Goal: Information Seeking & Learning: Find specific fact

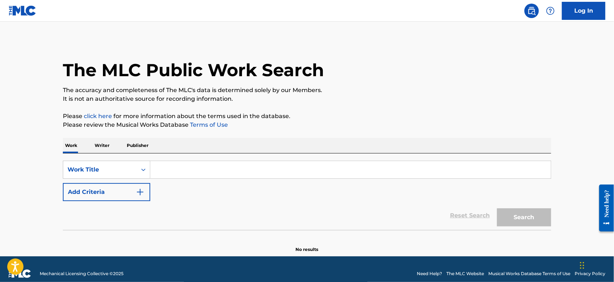
paste input "964849962366 2/83/4857 Loremi DO5 SIT AM Consectet Adip Elitseddo Eius Temporin…"
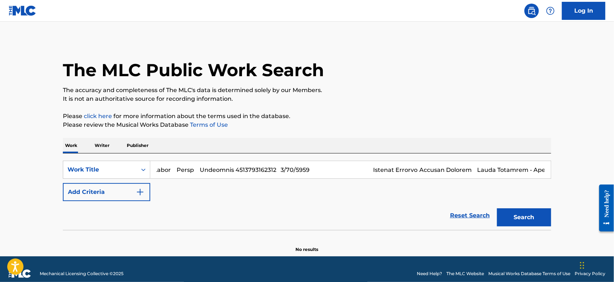
drag, startPoint x: 484, startPoint y: 165, endPoint x: -166, endPoint y: 165, distance: 649.6
click at [0, 165] on html "Press Alt+1 for screen-reader mode, Alt+0 to cancel Accessibility Screen-Reader…" at bounding box center [307, 141] width 614 height 282
type input "794043194511 [DATE] Active WT2 [GEOGRAPHIC_DATA]: Season 2 (Original Television…"
click at [475, 214] on link "Reset Search" at bounding box center [470, 216] width 47 height 16
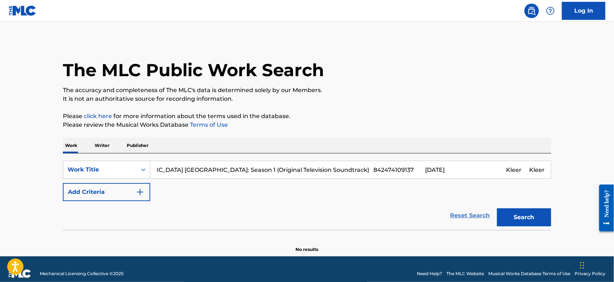
scroll to position [0, 0]
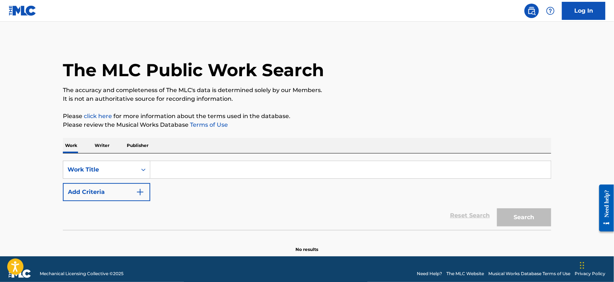
paste input "Thugnificense"
type input "Thugnificense"
click at [504, 215] on button "Search" at bounding box center [524, 217] width 54 height 18
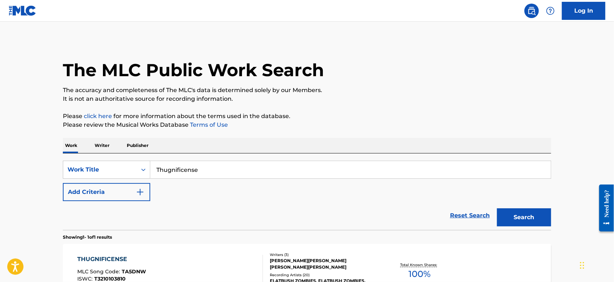
scroll to position [80, 0]
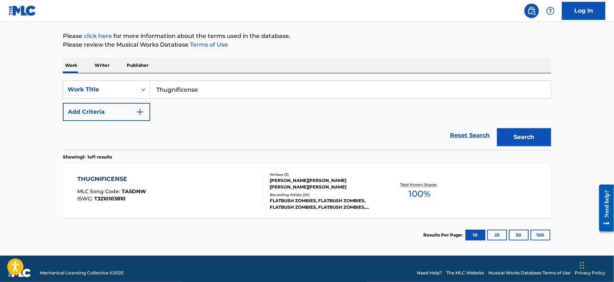
click at [223, 197] on div "THUGNIFICENSE MLC Song Code : TA5DNW ISWC : T3210103810" at bounding box center [171, 191] width 186 height 33
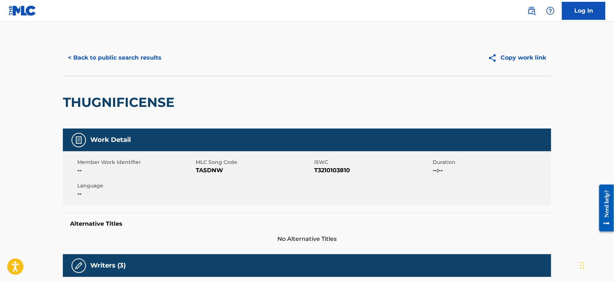
click at [209, 168] on span "TA5DNW" at bounding box center [254, 170] width 117 height 9
copy span "TA5DNW"
click at [111, 68] on div "< Back to public search results Copy work link" at bounding box center [307, 58] width 488 height 36
click at [113, 58] on button "< Back to public search results" at bounding box center [115, 58] width 104 height 18
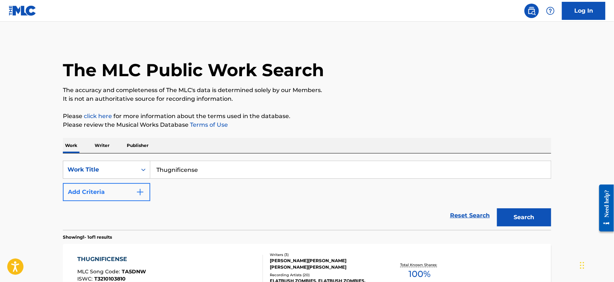
scroll to position [69, 0]
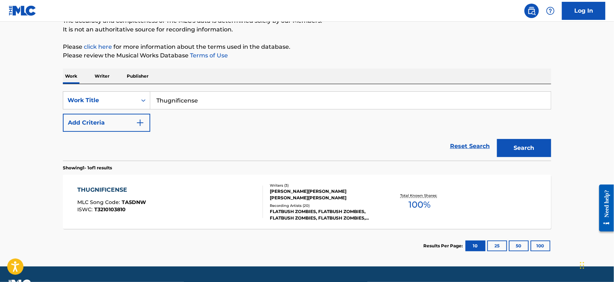
drag, startPoint x: 202, startPoint y: 99, endPoint x: 28, endPoint y: 100, distance: 174.5
click at [43, 100] on main "The MLC Public Work Search The accuracy and completeness of The MLC's data is d…" at bounding box center [307, 109] width 614 height 314
paste input "[DEMOGRAPHIC_DATA] Blessed The DEAD"
type input "[DEMOGRAPHIC_DATA] Blessed The DEAD"
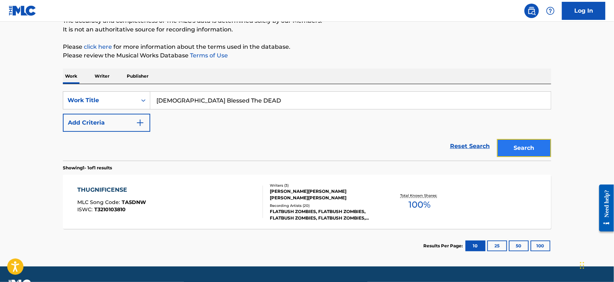
click at [518, 150] on button "Search" at bounding box center [524, 148] width 54 height 18
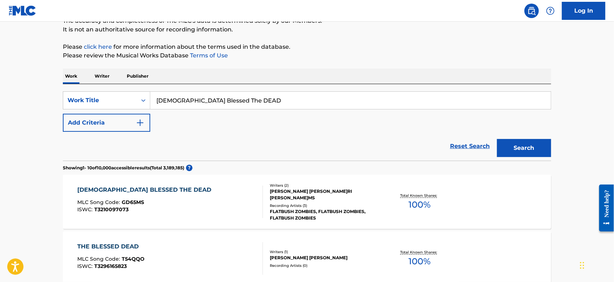
click at [191, 189] on div "[DEMOGRAPHIC_DATA] BLESSED THE DEAD MLC Song Code : GD65MS ISWC : T3210097073" at bounding box center [171, 202] width 186 height 33
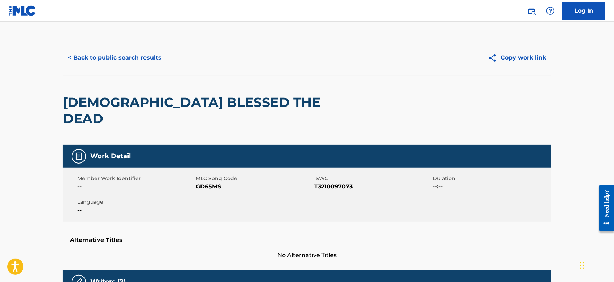
click at [204, 182] on span "GD65MS" at bounding box center [254, 186] width 117 height 9
copy span "GD65MS"
click at [94, 58] on button "< Back to public search results" at bounding box center [115, 58] width 104 height 18
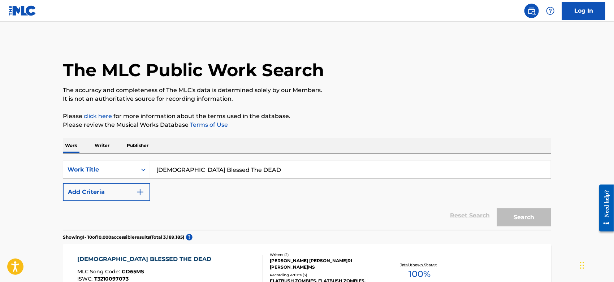
scroll to position [69, 0]
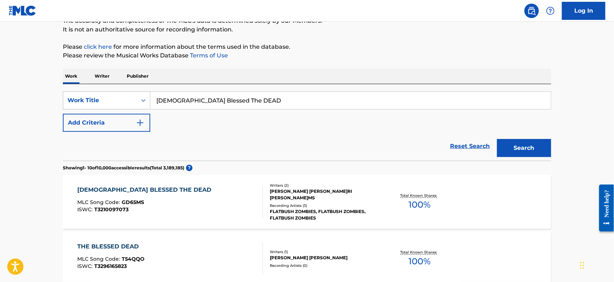
drag, startPoint x: 233, startPoint y: 98, endPoint x: 97, endPoint y: 99, distance: 136.6
click at [97, 99] on div "SearchWithCriteria05c8eab5-319b-4256-a43c-018c31740ec2 Work Title GOD Blessed T…" at bounding box center [307, 100] width 488 height 18
paste input "Amerikkkan Pie"
type input "Amerikkkan Pie"
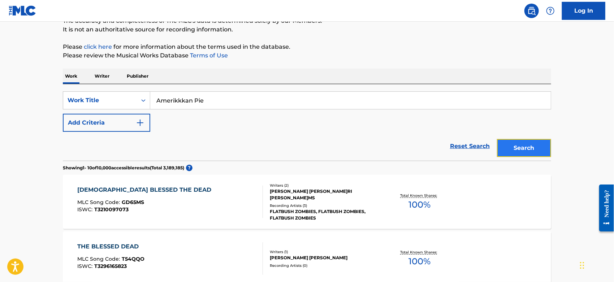
click at [536, 140] on button "Search" at bounding box center [524, 148] width 54 height 18
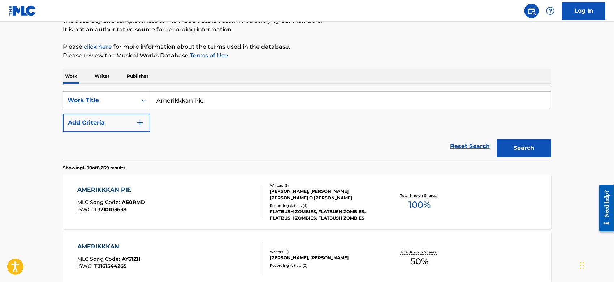
scroll to position [110, 0]
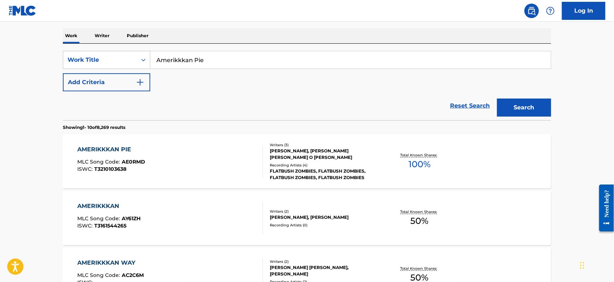
click at [161, 164] on div "AMERIKKKAN PIE MLC Song Code : AE0RMD ISWC : T3210103638" at bounding box center [171, 161] width 186 height 33
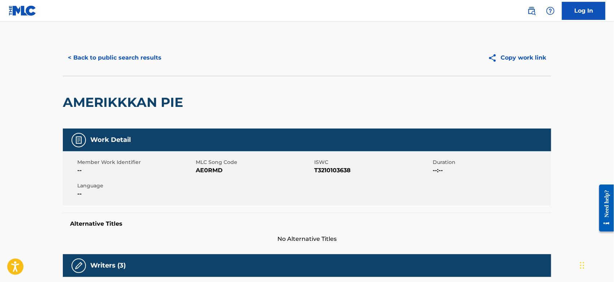
click at [209, 170] on span "AE0RMD" at bounding box center [254, 170] width 117 height 9
copy span "AE0RMD"
click at [79, 56] on button "< Back to public search results" at bounding box center [115, 58] width 104 height 18
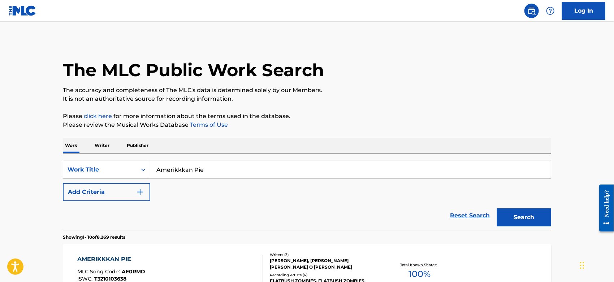
scroll to position [110, 0]
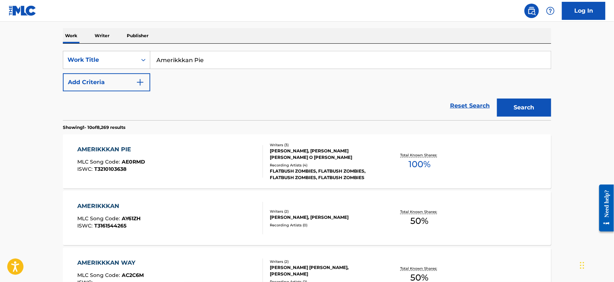
drag, startPoint x: 211, startPoint y: 62, endPoint x: 24, endPoint y: 61, distance: 187.1
paste input "Doin' My [PERSON_NAME]"
type input "Doin' My Time"
click at [517, 107] on button "Search" at bounding box center [524, 108] width 54 height 18
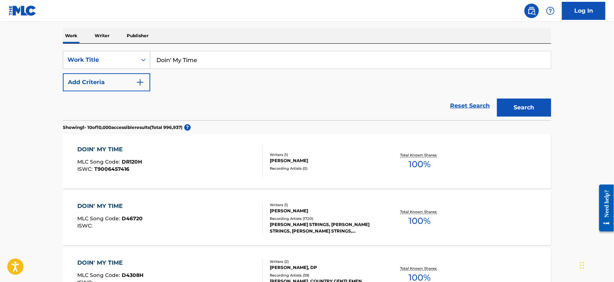
scroll to position [150, 0]
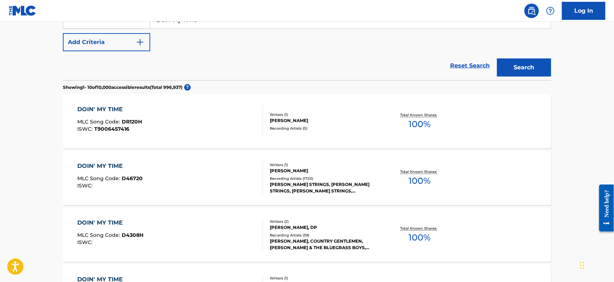
click at [195, 179] on div "DOIN' MY TIME MLC Song Code : D46720 ISWC :" at bounding box center [171, 178] width 186 height 33
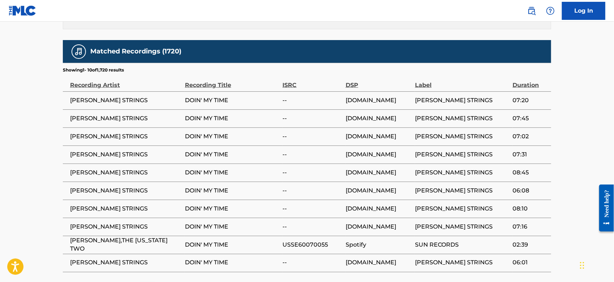
scroll to position [488, 0]
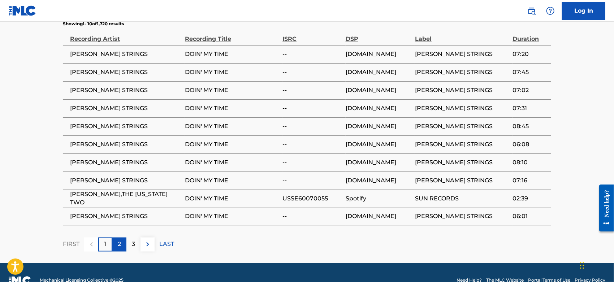
click at [121, 240] on p "2" at bounding box center [119, 244] width 3 height 9
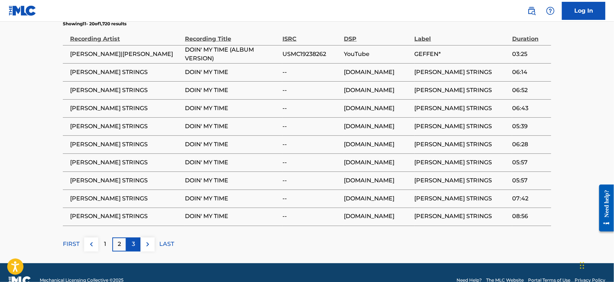
click at [128, 238] on div "3" at bounding box center [133, 245] width 14 height 14
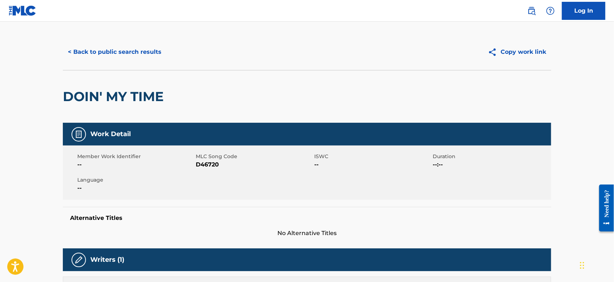
scroll to position [0, 0]
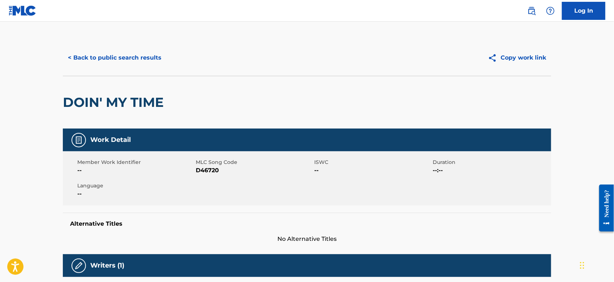
click at [212, 169] on span "D46720" at bounding box center [254, 170] width 117 height 9
copy span "D46720"
click at [128, 53] on button "< Back to public search results" at bounding box center [115, 58] width 104 height 18
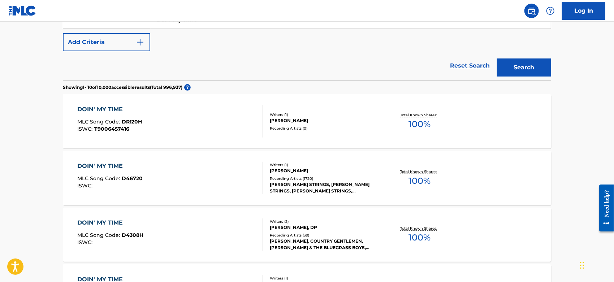
scroll to position [69, 0]
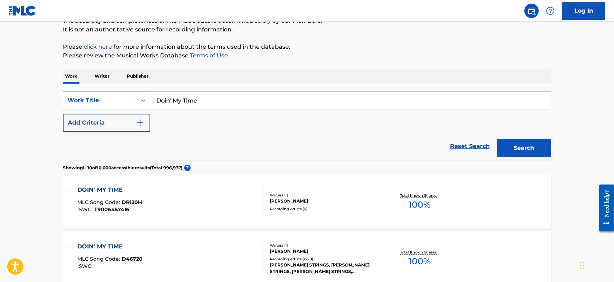
drag, startPoint x: 217, startPoint y: 101, endPoint x: 66, endPoint y: 100, distance: 151.4
click at [77, 100] on div "SearchWithCriteria05c8eab5-319b-4256-a43c-018c31740ec2 Work Title Doin' My Time" at bounding box center [307, 100] width 488 height 18
paste input "World Turning [Live at the [GEOGRAPHIC_DATA], [GEOGRAPHIC_DATA], [GEOGRAPHIC_DA…"
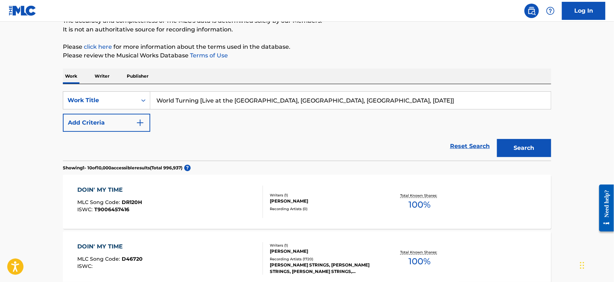
drag, startPoint x: 368, startPoint y: 98, endPoint x: 199, endPoint y: 101, distance: 169.5
click at [199, 101] on input "World Turning [Live at the [GEOGRAPHIC_DATA], [GEOGRAPHIC_DATA], [GEOGRAPHIC_DA…" at bounding box center [350, 100] width 401 height 17
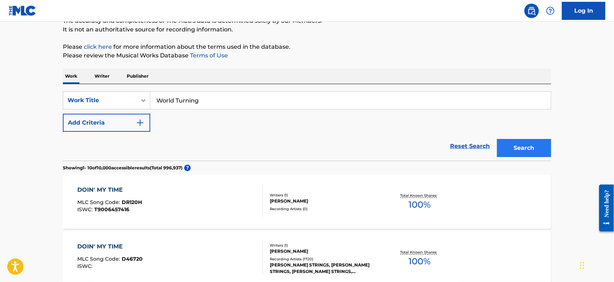
type input "World Turning"
click at [499, 142] on button "Search" at bounding box center [524, 148] width 54 height 18
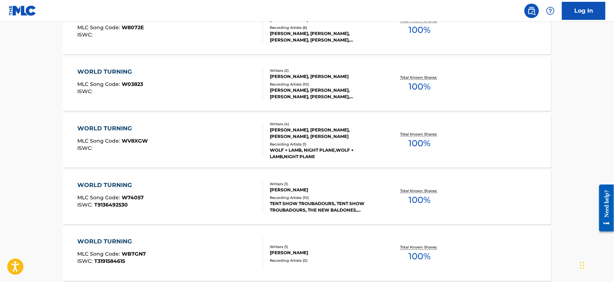
scroll to position [591, 0]
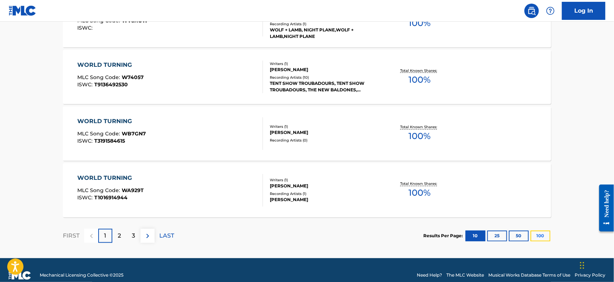
click at [545, 235] on button "100" at bounding box center [541, 236] width 20 height 11
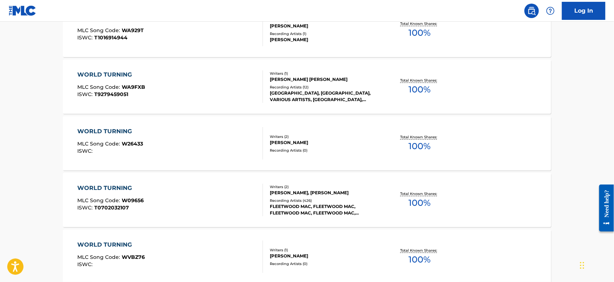
scroll to position [913, 0]
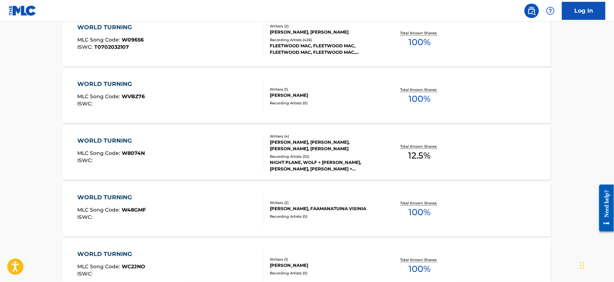
click at [154, 31] on div "WORLD TURNING MLC Song Code : W09656 ISWC : T0702032107" at bounding box center [171, 39] width 186 height 33
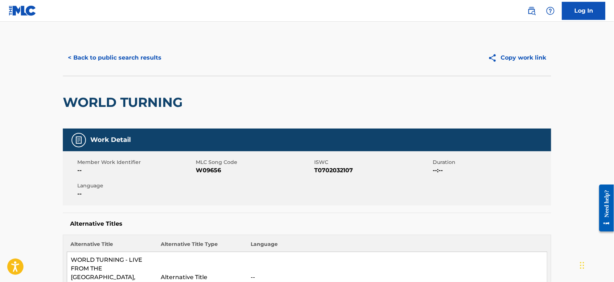
click at [213, 168] on span "W09656" at bounding box center [254, 170] width 117 height 9
copy span "W09656"
click at [117, 56] on button "< Back to public search results" at bounding box center [115, 58] width 104 height 18
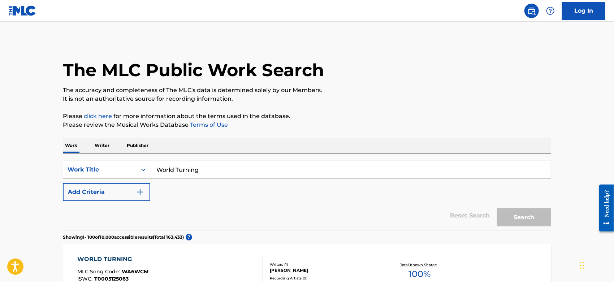
scroll to position [931, 0]
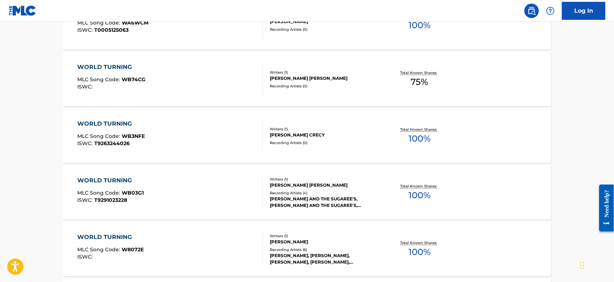
scroll to position [0, 0]
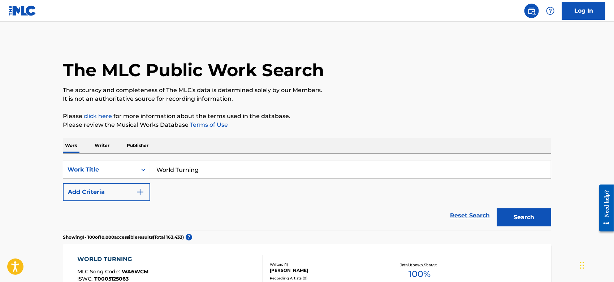
drag, startPoint x: 207, startPoint y: 170, endPoint x: 46, endPoint y: 171, distance: 161.1
paste input "Oh Daddy [Live at the [GEOGRAPHIC_DATA], [GEOGRAPHIC_DATA], [GEOGRAPHIC_DATA], …"
drag, startPoint x: 366, startPoint y: 168, endPoint x: 186, endPoint y: 170, distance: 179.9
click at [186, 170] on input "Oh Daddy [Live at the [GEOGRAPHIC_DATA], [GEOGRAPHIC_DATA], [GEOGRAPHIC_DATA], …" at bounding box center [350, 169] width 401 height 17
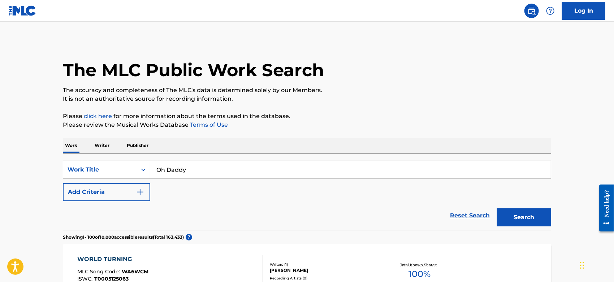
type input "Oh Daddy"
click at [497, 208] on button "Search" at bounding box center [524, 217] width 54 height 18
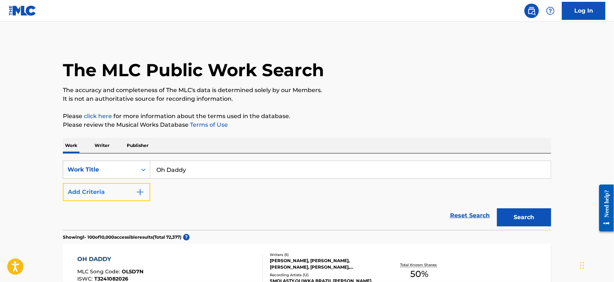
click at [144, 193] on img "Search Form" at bounding box center [140, 192] width 9 height 9
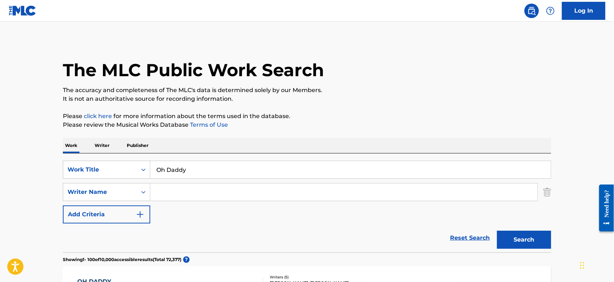
drag, startPoint x: 144, startPoint y: 193, endPoint x: 177, endPoint y: 191, distance: 33.6
click at [180, 193] on input "Search Form" at bounding box center [343, 192] width 387 height 17
click at [497, 231] on button "Search" at bounding box center [524, 240] width 54 height 18
drag, startPoint x: 174, startPoint y: 194, endPoint x: 94, endPoint y: 193, distance: 79.8
click at [94, 193] on div "SearchWithCriteria3c33faa1-0421-4cc0-a3ec-2b53cdc758a8 Writer Name [PERSON_NAME]" at bounding box center [307, 192] width 488 height 18
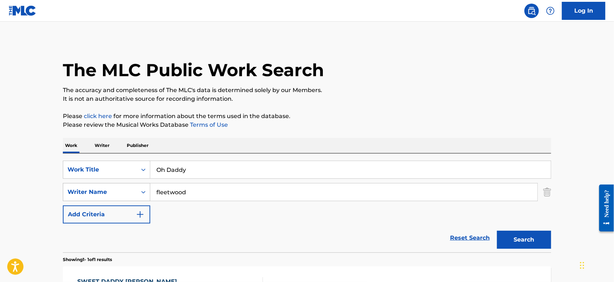
type input "fleetwood"
click at [497, 231] on button "Search" at bounding box center [524, 240] width 54 height 18
click at [551, 193] on div "The MLC Public Work Search The accuracy and completeness of The MLC's data is d…" at bounding box center [307, 226] width 506 height 372
click at [545, 190] on img "Search Form" at bounding box center [547, 192] width 8 height 18
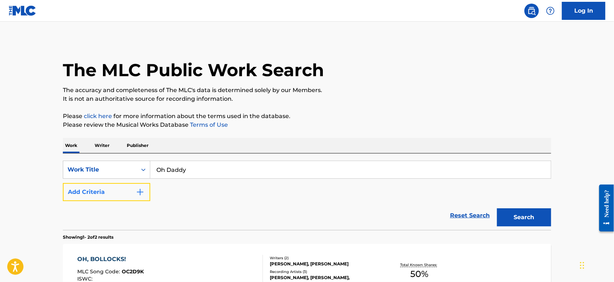
click at [146, 188] on button "Add Criteria" at bounding box center [106, 192] width 87 height 18
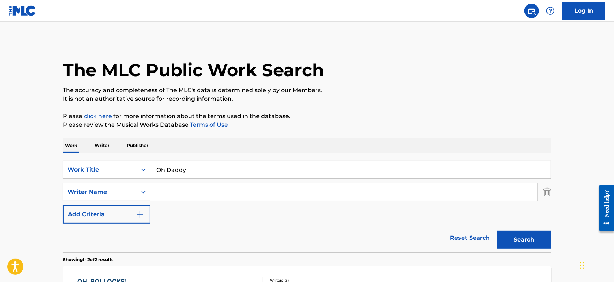
click at [178, 188] on input "Search Form" at bounding box center [343, 192] width 387 height 17
type input "[PERSON_NAME]"
click at [522, 239] on button "Search" at bounding box center [524, 240] width 54 height 18
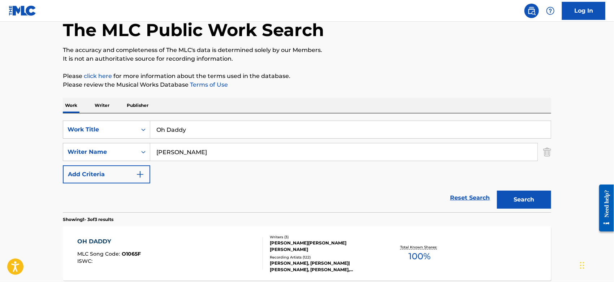
scroll to position [120, 0]
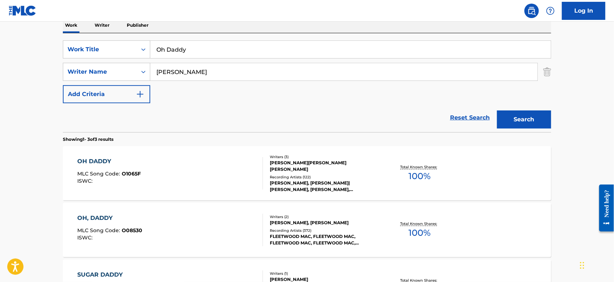
click at [221, 181] on div "OH DADDY MLC Song Code : O1065F ISWC :" at bounding box center [171, 173] width 186 height 33
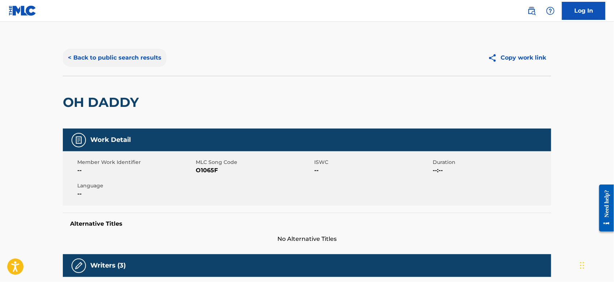
click at [130, 56] on button "< Back to public search results" at bounding box center [115, 58] width 104 height 18
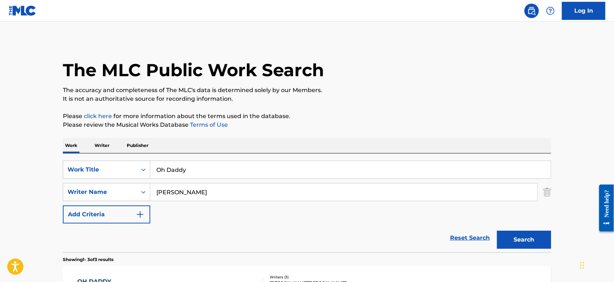
scroll to position [120, 0]
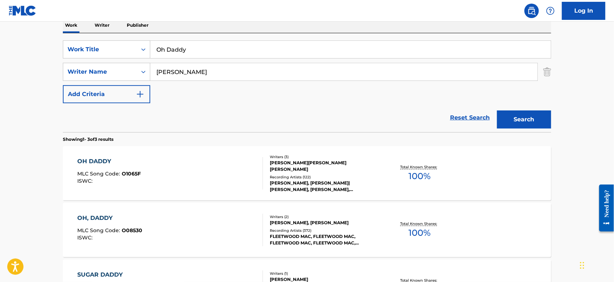
click at [228, 231] on div "OH, DADDY MLC Song Code : O08530 ISWC :" at bounding box center [171, 230] width 186 height 33
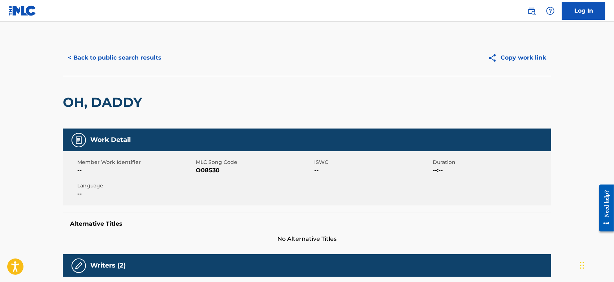
click at [206, 171] on span "O08530" at bounding box center [254, 170] width 117 height 9
copy span "O08530"
click at [121, 60] on button "< Back to public search results" at bounding box center [115, 58] width 104 height 18
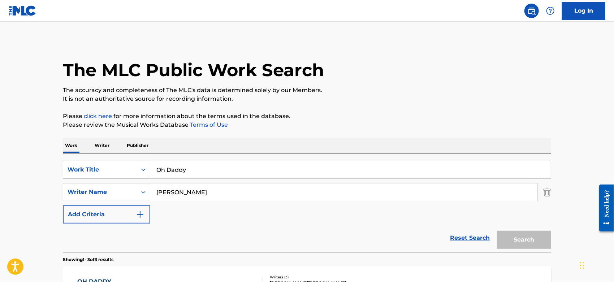
scroll to position [120, 0]
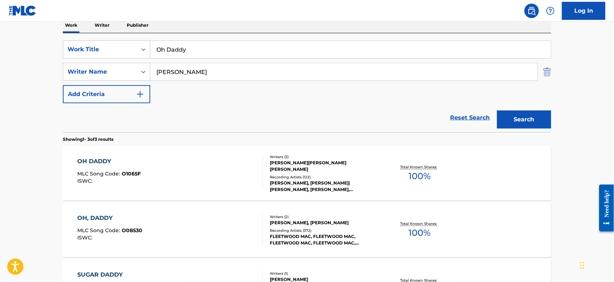
click at [549, 72] on img "Search Form" at bounding box center [547, 72] width 8 height 18
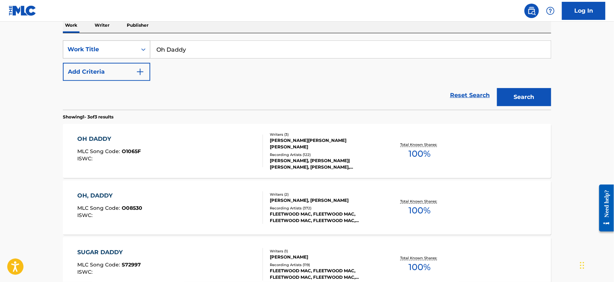
drag, startPoint x: 186, startPoint y: 51, endPoint x: 81, endPoint y: 51, distance: 105.5
click at [81, 51] on div "SearchWithCriteria05c8eab5-319b-4256-a43c-018c31740ec2 Work Title Oh Daddy" at bounding box center [307, 49] width 488 height 18
paste input "Joyride"
type input "Joyride"
click at [515, 93] on button "Search" at bounding box center [524, 97] width 54 height 18
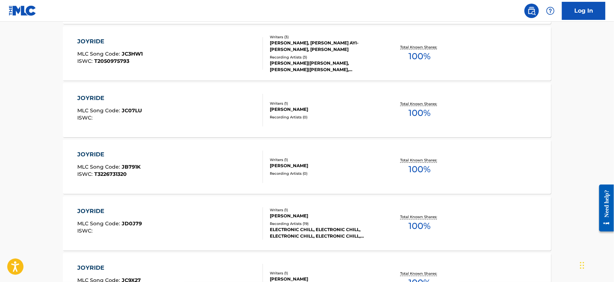
scroll to position [0, 0]
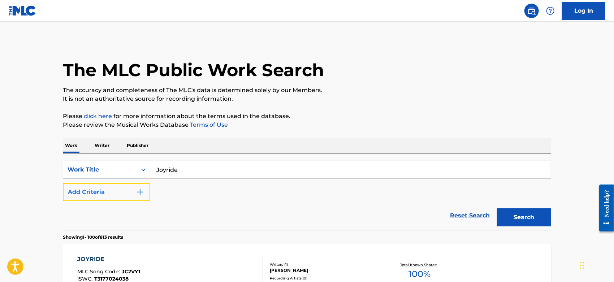
click at [121, 191] on button "Add Criteria" at bounding box center [106, 192] width 87 height 18
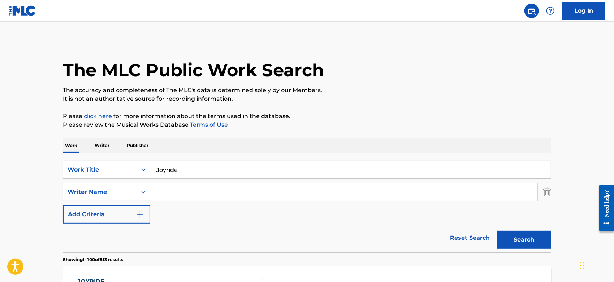
drag, startPoint x: 165, startPoint y: 190, endPoint x: 164, endPoint y: 181, distance: 8.8
click at [165, 190] on input "Search Form" at bounding box center [343, 192] width 387 height 17
click at [497, 231] on button "Search" at bounding box center [524, 240] width 54 height 18
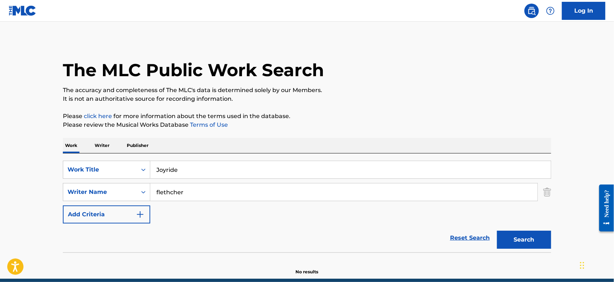
click at [168, 192] on input "flethcher" at bounding box center [343, 192] width 387 height 17
type input "[PERSON_NAME]"
click at [497, 231] on button "Search" at bounding box center [524, 240] width 54 height 18
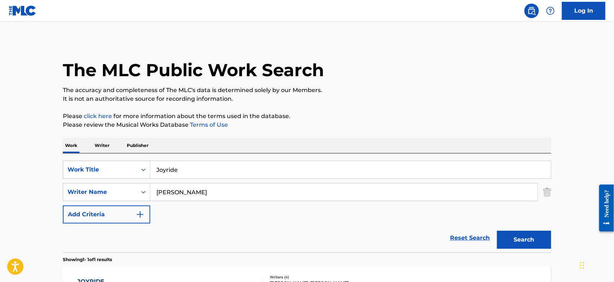
scroll to position [111, 0]
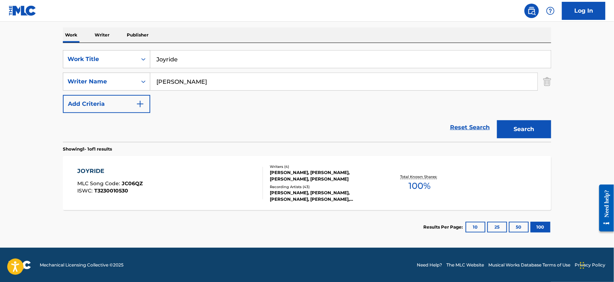
click at [186, 182] on div "JOYRIDE MLC Song Code : JC06QZ ISWC : T3230010530" at bounding box center [171, 183] width 186 height 33
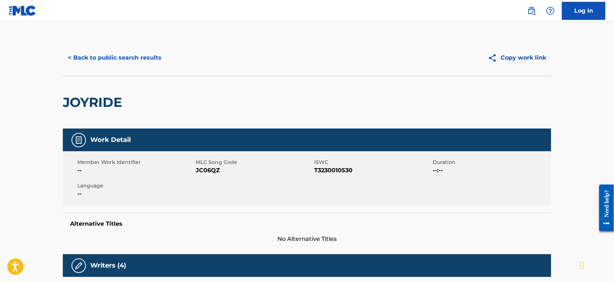
click at [205, 170] on span "JC06QZ" at bounding box center [254, 170] width 117 height 9
copy span "JC06QZ"
click at [131, 60] on button "< Back to public search results" at bounding box center [115, 58] width 104 height 18
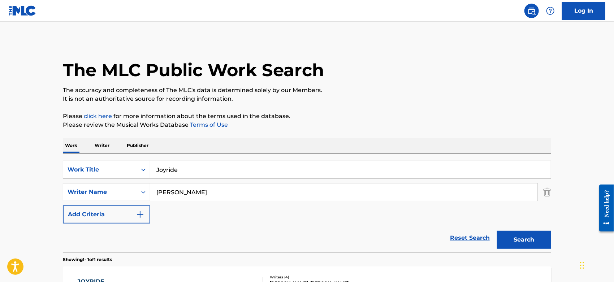
scroll to position [69, 0]
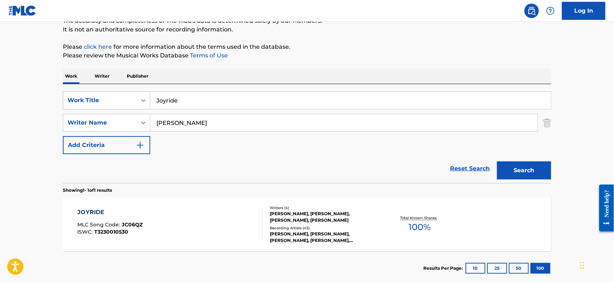
drag, startPoint x: 198, startPoint y: 96, endPoint x: 122, endPoint y: 96, distance: 75.9
click at [121, 96] on div "SearchWithCriteria05c8eab5-319b-4256-a43c-018c31740ec2 Work Title Joyride" at bounding box center [307, 100] width 488 height 18
paste input "Edibl"
type input "Edible"
drag, startPoint x: 185, startPoint y: 121, endPoint x: 5, endPoint y: 128, distance: 180.4
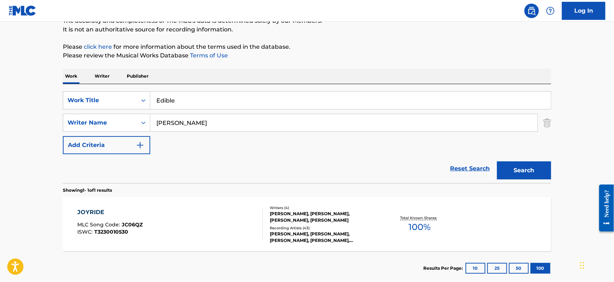
click at [5, 128] on main "The MLC Public Work Search The accuracy and completeness of The MLC's data is d…" at bounding box center [307, 120] width 614 height 337
type input "[PERSON_NAME]"
click at [497, 161] on button "Search" at bounding box center [524, 170] width 54 height 18
click at [208, 221] on div "EDIBLE MLC Song Code : EQ3WIK ISWC :" at bounding box center [171, 224] width 186 height 33
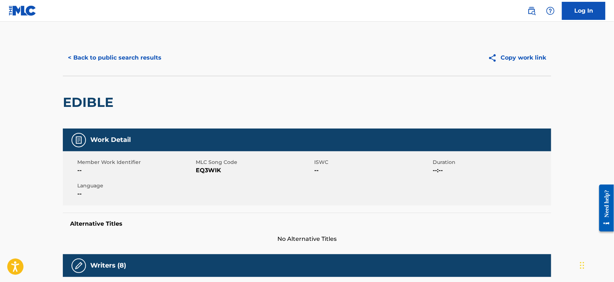
click at [204, 170] on span "EQ3WIK" at bounding box center [254, 170] width 117 height 9
copy span "EQ3WIK"
click at [108, 61] on button "< Back to public search results" at bounding box center [115, 58] width 104 height 18
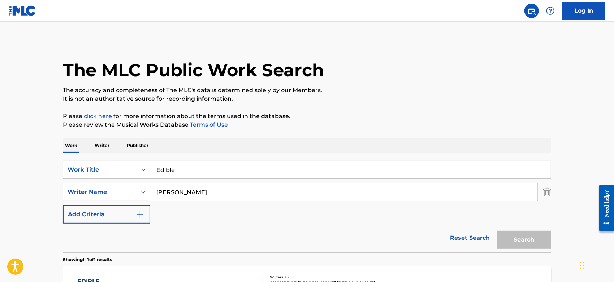
scroll to position [69, 0]
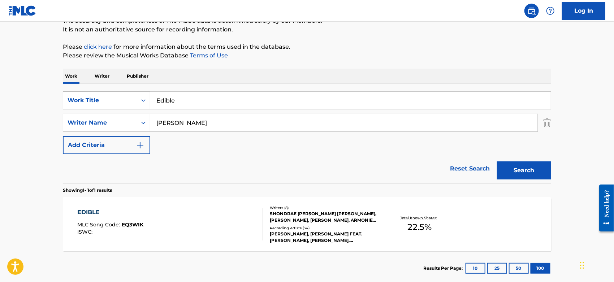
drag, startPoint x: 193, startPoint y: 104, endPoint x: 117, endPoint y: 102, distance: 75.9
click at [117, 102] on div "SearchWithCriteria05c8eab5-319b-4256-a43c-018c31740ec2 Work Title Edible" at bounding box center [307, 100] width 488 height 18
paste input "The Wav"
click at [546, 120] on img "Search Form" at bounding box center [547, 123] width 8 height 18
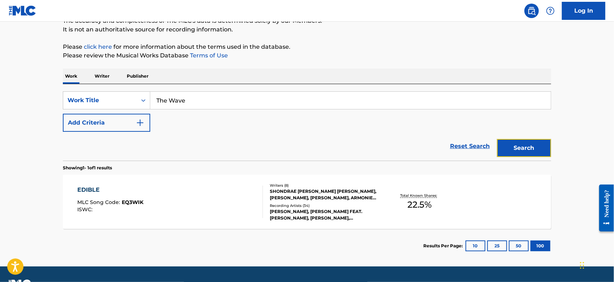
click at [525, 144] on button "Search" at bounding box center [524, 148] width 54 height 18
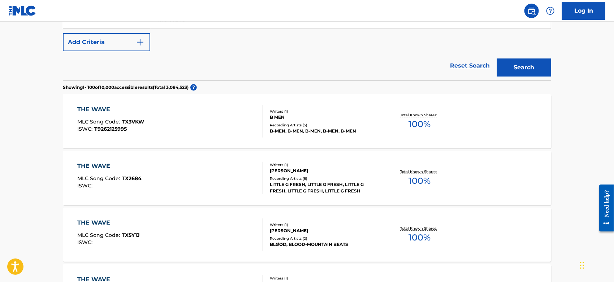
scroll to position [95, 0]
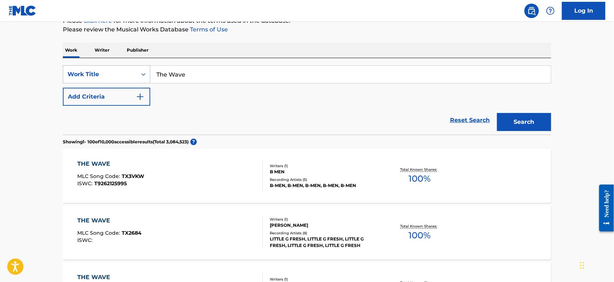
drag, startPoint x: 143, startPoint y: 77, endPoint x: 121, endPoint y: 77, distance: 22.4
click at [122, 77] on div "SearchWithCriteria05c8eab5-319b-4256-a43c-018c31740ec2 Work Title The Wave" at bounding box center [307, 74] width 488 height 18
paste input "Zero Hour"
click at [497, 113] on button "Search" at bounding box center [524, 122] width 54 height 18
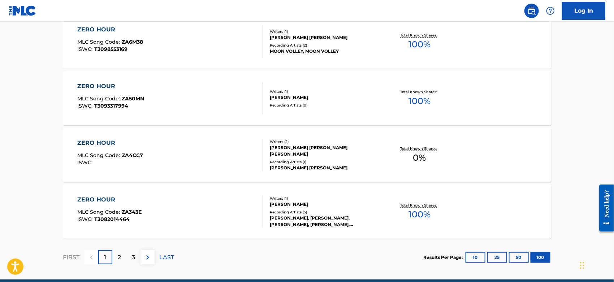
scroll to position [5707, 0]
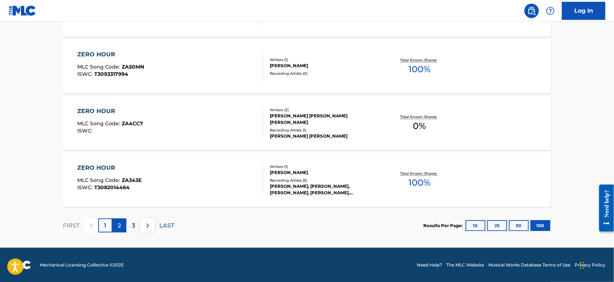
click at [116, 225] on div "2" at bounding box center [119, 226] width 14 height 14
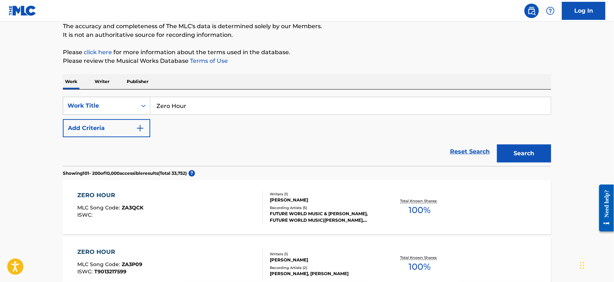
scroll to position [0, 0]
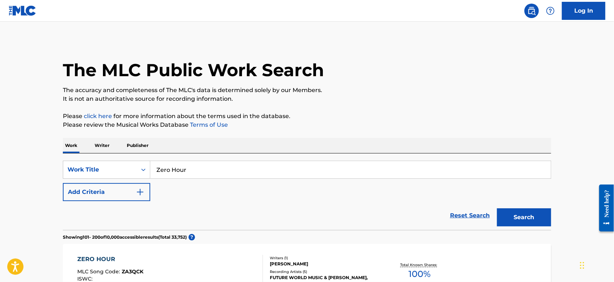
drag, startPoint x: 182, startPoint y: 171, endPoint x: 3, endPoint y: 180, distance: 179.8
paste input "The Rabbit King"
type input "The Rabbit King"
click at [514, 214] on button "Search" at bounding box center [524, 217] width 54 height 18
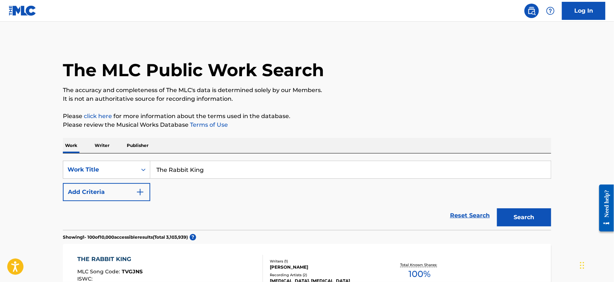
scroll to position [120, 0]
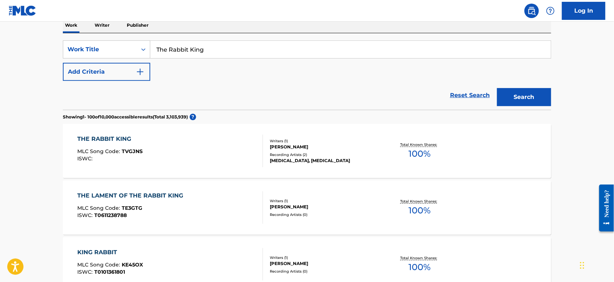
click at [197, 159] on div "THE RABBIT KING MLC Song Code : TVGJNS ISWC :" at bounding box center [171, 151] width 186 height 33
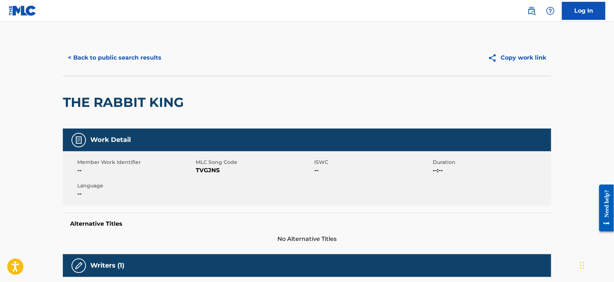
click at [206, 170] on span "TVGJNS" at bounding box center [254, 170] width 117 height 9
copy span "TVGJNS"
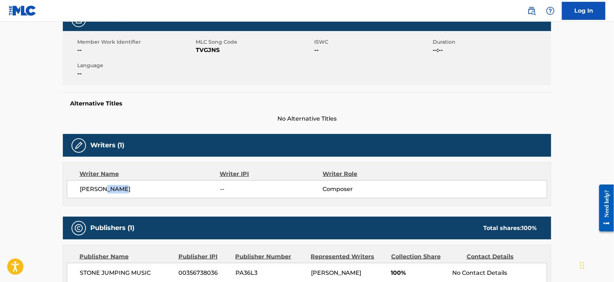
drag, startPoint x: 132, startPoint y: 191, endPoint x: 106, endPoint y: 191, distance: 25.3
click at [106, 191] on span "[PERSON_NAME]" at bounding box center [150, 189] width 140 height 9
copy span "[PERSON_NAME]"
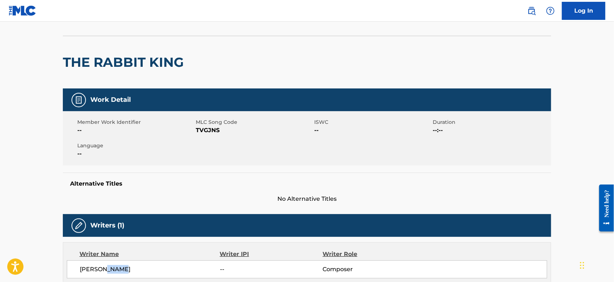
scroll to position [0, 0]
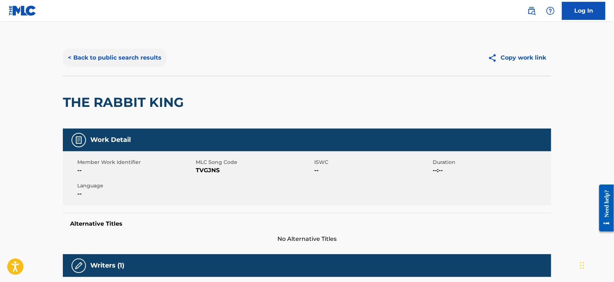
click at [113, 61] on button "< Back to public search results" at bounding box center [115, 58] width 104 height 18
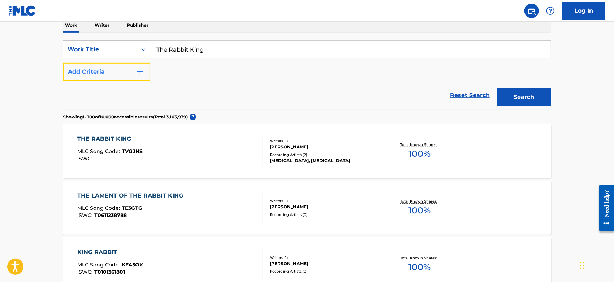
click at [133, 71] on button "Add Criteria" at bounding box center [106, 72] width 87 height 18
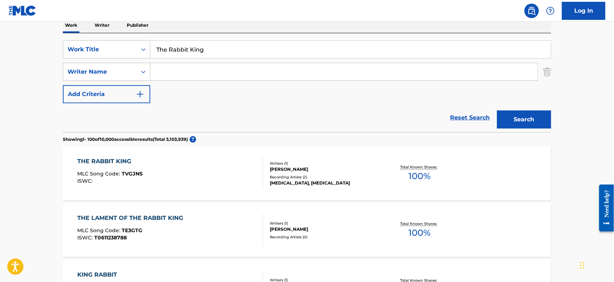
paste input "[PERSON_NAME]"
type input "[PERSON_NAME]"
drag, startPoint x: 220, startPoint y: 48, endPoint x: -25, endPoint y: 49, distance: 244.9
click at [0, 49] on html "Accessibility Screen-Reader Guide, Feedback, and Issue Reporting | New window 0…" at bounding box center [307, 21] width 614 height 282
paste input "Wave"
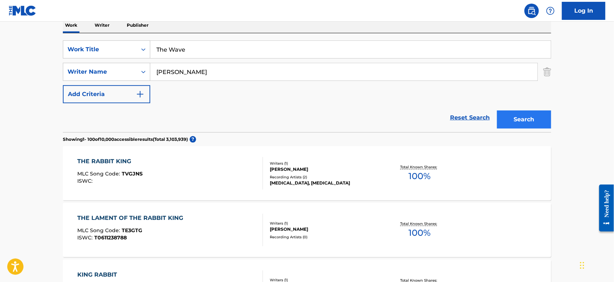
type input "The Wave"
click at [532, 118] on button "Search" at bounding box center [524, 120] width 54 height 18
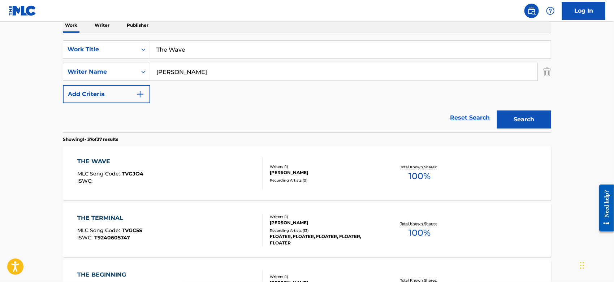
click at [164, 233] on div "THE TERMINAL MLC Song Code : TVGC5S ISWC : T9240605747" at bounding box center [171, 230] width 186 height 33
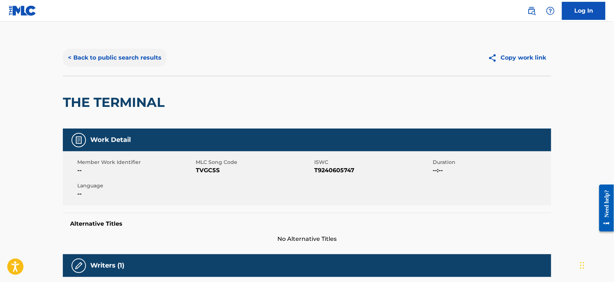
click at [116, 60] on button "< Back to public search results" at bounding box center [115, 58] width 104 height 18
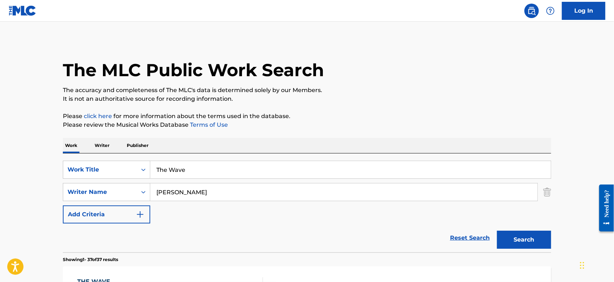
scroll to position [120, 0]
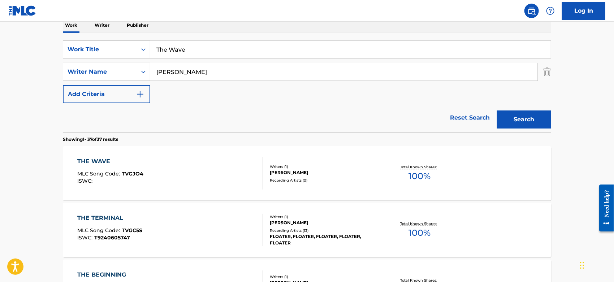
click at [217, 173] on div "THE WAVE MLC Song Code : TVGJO4 ISWC :" at bounding box center [171, 173] width 186 height 33
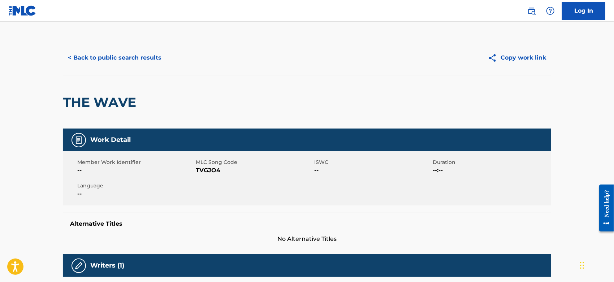
click at [206, 169] on span "TVGJO4" at bounding box center [254, 170] width 117 height 9
click at [142, 61] on button "< Back to public search results" at bounding box center [115, 58] width 104 height 18
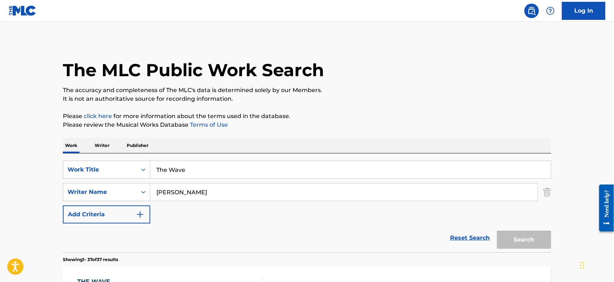
scroll to position [120, 0]
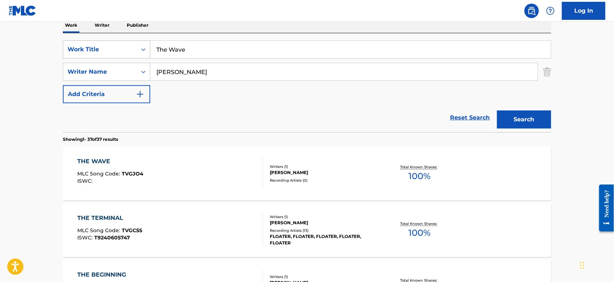
drag, startPoint x: 191, startPoint y: 52, endPoint x: 133, endPoint y: 51, distance: 58.5
click at [127, 51] on div "SearchWithCriteria05c8eab5-319b-4256-a43c-018c31740ec2 Work Title The Wave" at bounding box center [307, 49] width 488 height 18
paste input "Zero Hour"
type input "Zero Hour"
click at [520, 118] on button "Search" at bounding box center [524, 120] width 54 height 18
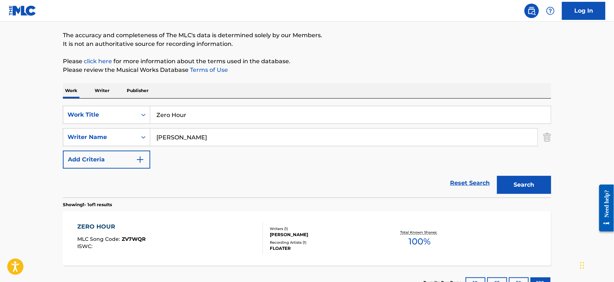
scroll to position [111, 0]
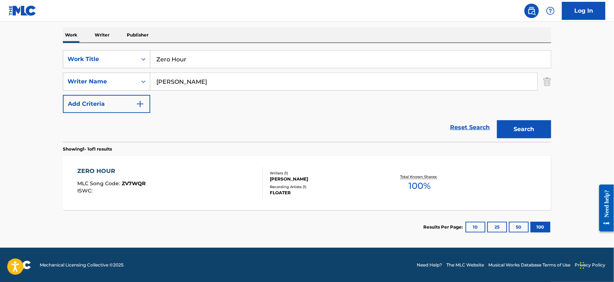
click at [193, 182] on div "ZERO HOUR MLC Song Code : ZV7WQR ISWC :" at bounding box center [171, 183] width 186 height 33
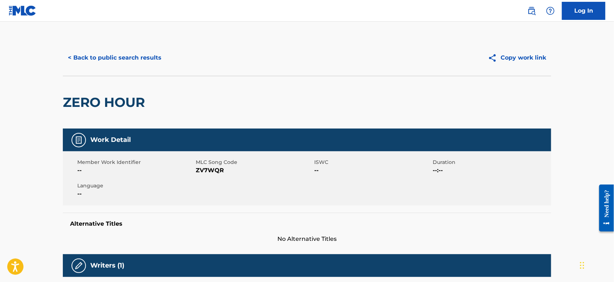
click at [211, 170] on span "ZV7WQR" at bounding box center [254, 170] width 117 height 9
click at [113, 56] on button "< Back to public search results" at bounding box center [115, 58] width 104 height 18
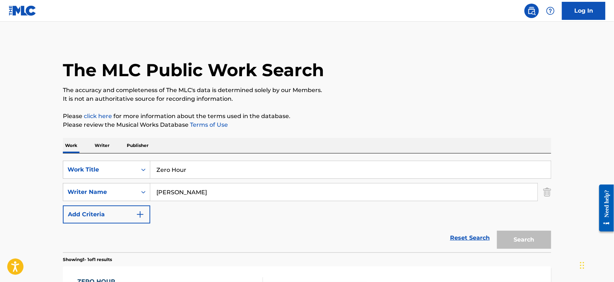
scroll to position [69, 0]
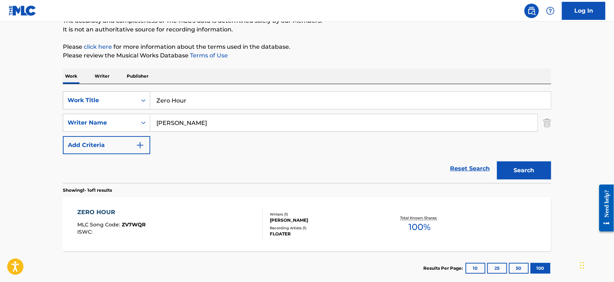
drag, startPoint x: 196, startPoint y: 102, endPoint x: 126, endPoint y: 102, distance: 70.4
click at [126, 102] on div "SearchWithCriteria05c8eab5-319b-4256-a43c-018c31740ec2 Work Title Zero Hour" at bounding box center [307, 100] width 488 height 18
paste input "The Wave"
type input "The Wave"
click at [533, 170] on button "Search" at bounding box center [524, 170] width 54 height 18
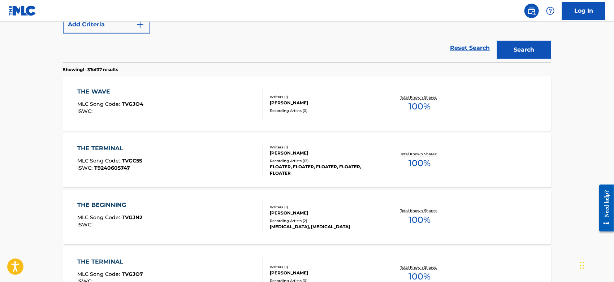
scroll to position [110, 0]
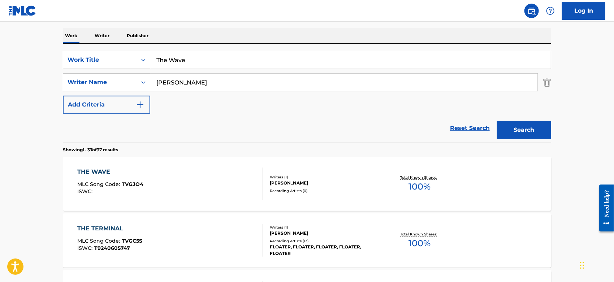
click at [185, 177] on div "THE WAVE MLC Song Code : TVGJO4 ISWC :" at bounding box center [171, 184] width 186 height 33
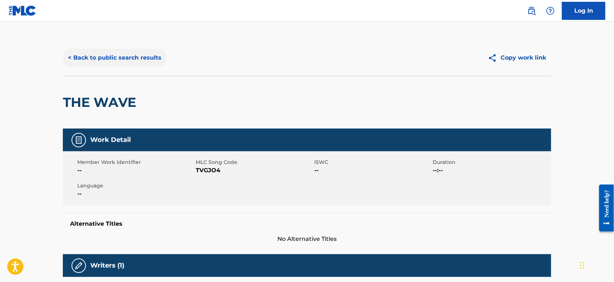
click at [120, 52] on button "< Back to public search results" at bounding box center [115, 58] width 104 height 18
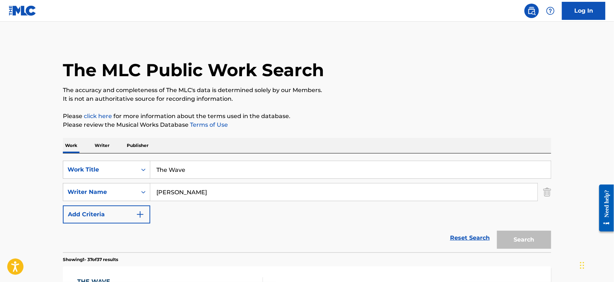
scroll to position [110, 0]
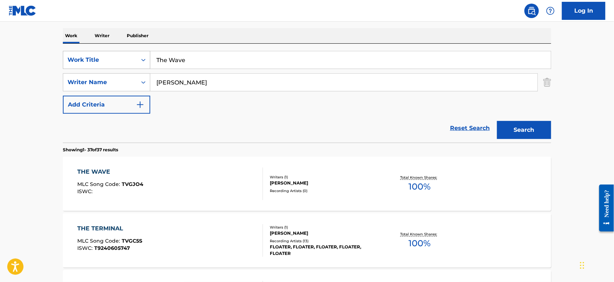
drag, startPoint x: 211, startPoint y: 55, endPoint x: 124, endPoint y: 55, distance: 86.7
click at [124, 55] on div "SearchWithCriteria05c8eab5-319b-4256-a43c-018c31740ec2 Work Title The Wave" at bounding box center [307, 60] width 488 height 18
paste input "Zero Hour"
type input "Zero Hour"
click at [538, 123] on button "Search" at bounding box center [524, 130] width 54 height 18
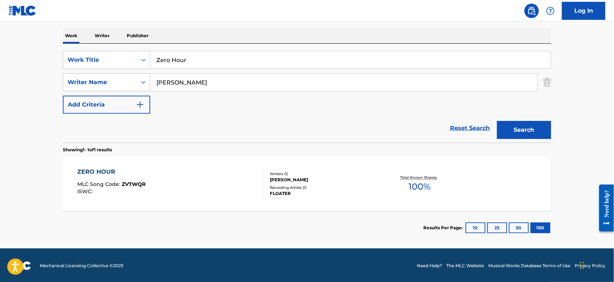
click at [196, 182] on div "ZERO HOUR MLC Song Code : ZV7WQR ISWC :" at bounding box center [171, 184] width 186 height 33
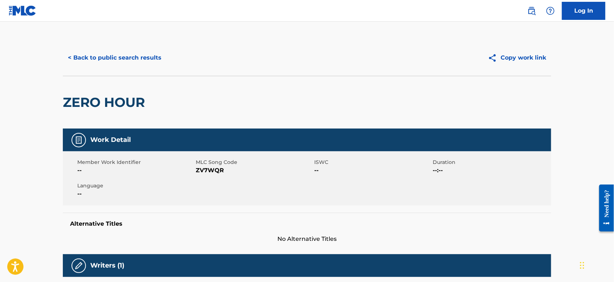
click at [208, 171] on span "ZV7WQR" at bounding box center [254, 170] width 117 height 9
click at [126, 63] on button "< Back to public search results" at bounding box center [115, 58] width 104 height 18
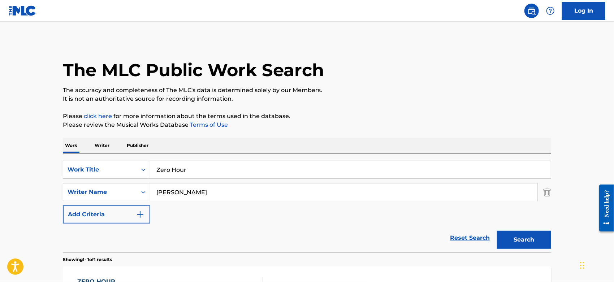
scroll to position [69, 0]
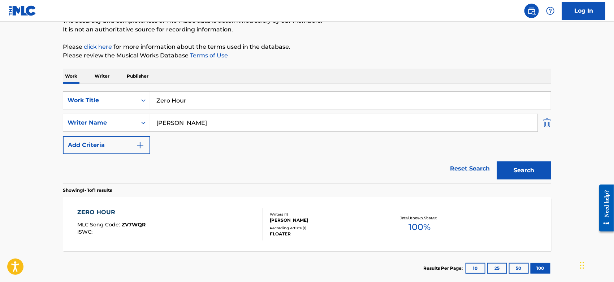
click at [550, 126] on img "Search Form" at bounding box center [547, 123] width 8 height 18
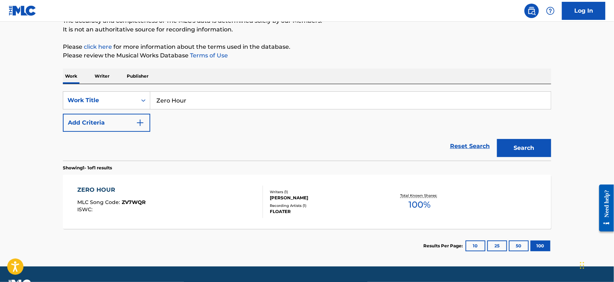
drag, startPoint x: 218, startPoint y: 98, endPoint x: 25, endPoint y: 108, distance: 193.9
click at [25, 108] on main "The MLC Public Work Search The accuracy and completeness of The MLC's data is d…" at bounding box center [307, 109] width 614 height 314
paste input "[US_STATE] Fight Song- [GEOGRAPHIC_DATA][US_STATE]"
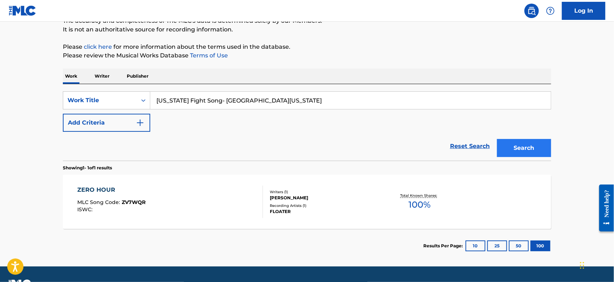
type input "[US_STATE] Fight Song- [GEOGRAPHIC_DATA][US_STATE]"
drag, startPoint x: 517, startPoint y: 144, endPoint x: 449, endPoint y: 155, distance: 69.2
click at [517, 144] on button "Search" at bounding box center [524, 148] width 54 height 18
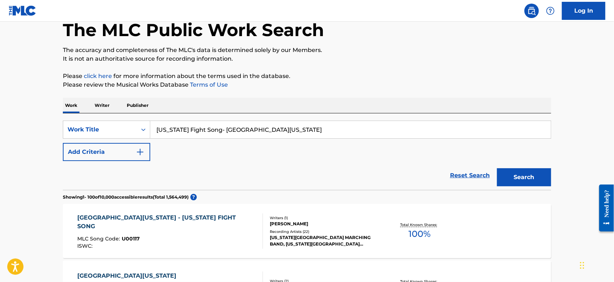
scroll to position [80, 0]
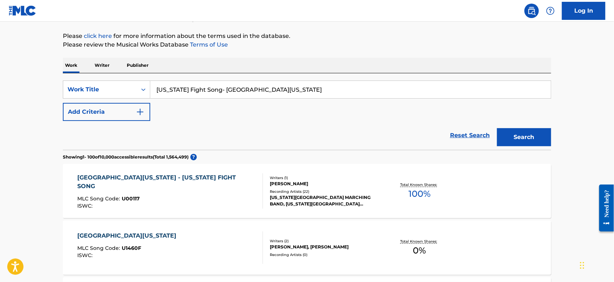
click at [209, 203] on div "ISWC :" at bounding box center [168, 205] width 180 height 5
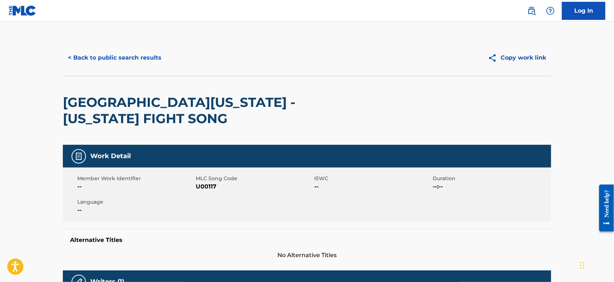
click at [204, 185] on span "U00117" at bounding box center [254, 186] width 117 height 9
click at [127, 51] on button "< Back to public search results" at bounding box center [115, 58] width 104 height 18
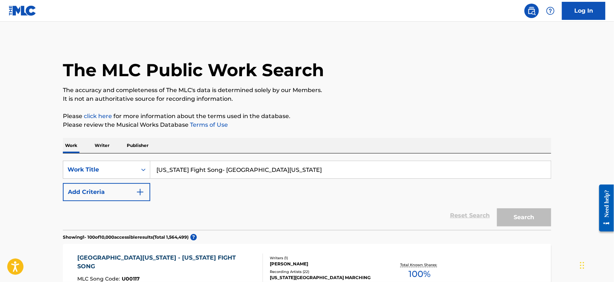
scroll to position [80, 0]
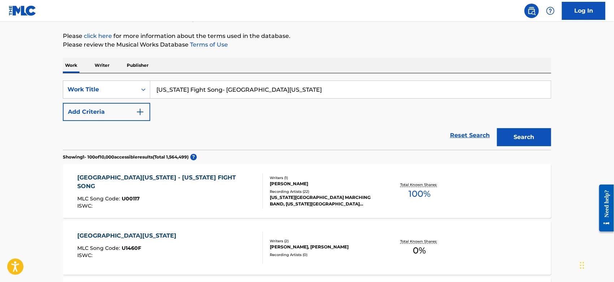
drag, startPoint x: 294, startPoint y: 90, endPoint x: -66, endPoint y: 114, distance: 361.0
click at [0, 114] on html "Accessibility Screen-Reader Guide, Feedback, and Issue Reporting | New window 0…" at bounding box center [307, 61] width 614 height 282
paste input "Kiss Me Just One More Time"
type input "Kiss Me Just One More Time"
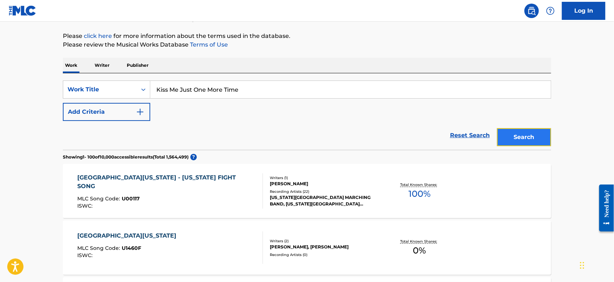
click at [523, 137] on button "Search" at bounding box center [524, 137] width 54 height 18
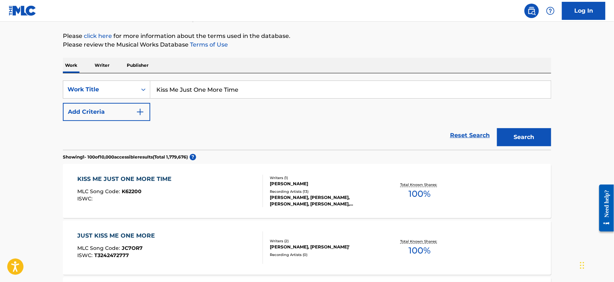
click at [209, 187] on div "KISS ME JUST ONE MORE TIME MLC Song Code : K62200 ISWC :" at bounding box center [171, 191] width 186 height 33
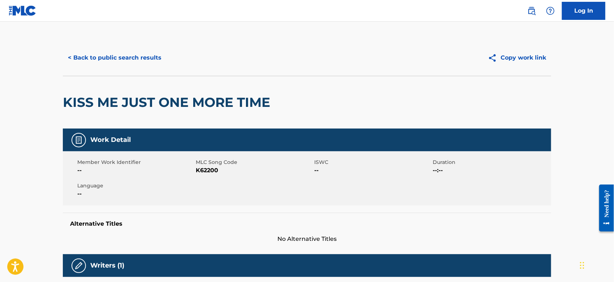
click at [201, 170] on span "K62200" at bounding box center [254, 170] width 117 height 9
click at [140, 60] on button "< Back to public search results" at bounding box center [115, 58] width 104 height 18
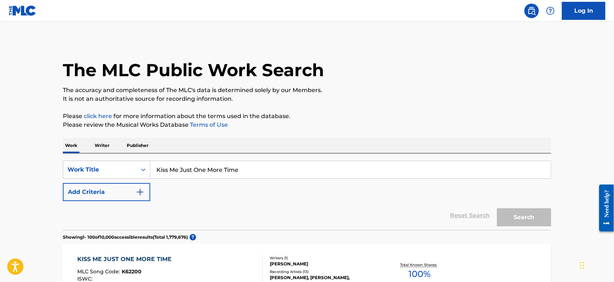
scroll to position [80, 0]
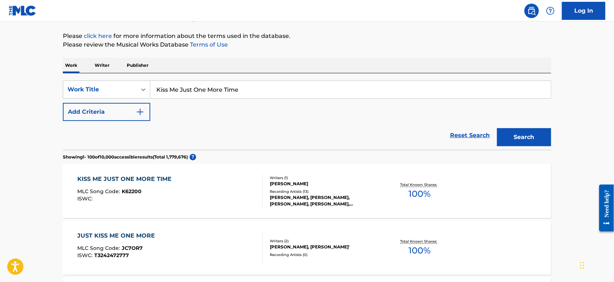
drag, startPoint x: 247, startPoint y: 86, endPoint x: -36, endPoint y: 93, distance: 282.9
click at [0, 93] on html "Accessibility Screen-Reader Guide, Feedback, and Issue Reporting | New window 0…" at bounding box center [307, 61] width 614 height 282
paste input "If You Catch Me Sleepin'"
click at [512, 140] on button "Search" at bounding box center [524, 137] width 54 height 18
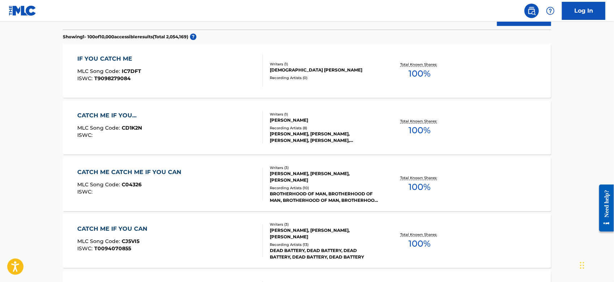
scroll to position [0, 0]
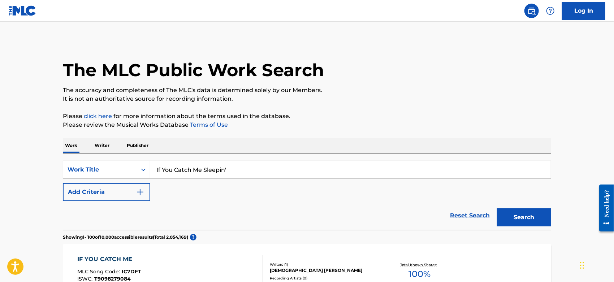
click at [236, 166] on input "If You Catch Me Sleepin'" at bounding box center [350, 169] width 401 height 17
click at [497, 208] on button "Search" at bounding box center [524, 217] width 54 height 18
type input "If You Catch Me Sleeping"
click at [130, 196] on button "Add Criteria" at bounding box center [106, 192] width 87 height 18
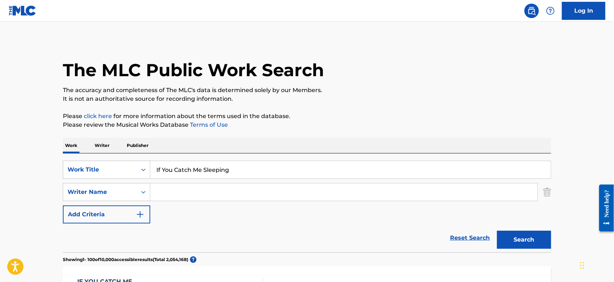
click at [170, 194] on input "Search Form" at bounding box center [343, 192] width 387 height 17
type input "[PERSON_NAME]"
click at [497, 231] on button "Search" at bounding box center [524, 240] width 54 height 18
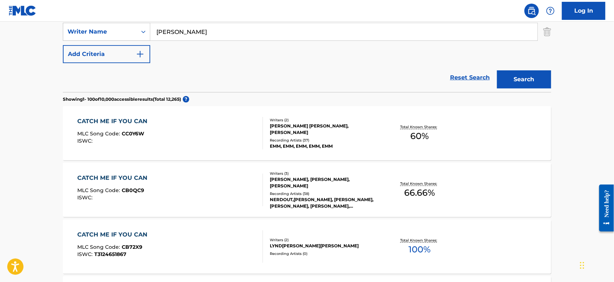
scroll to position [40, 0]
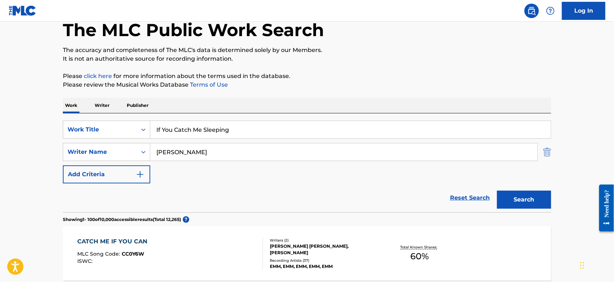
click at [550, 153] on img "Search Form" at bounding box center [547, 152] width 8 height 18
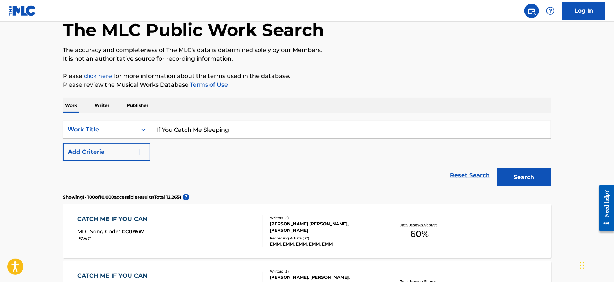
drag, startPoint x: 140, startPoint y: 130, endPoint x: -31, endPoint y: 134, distance: 171.3
click at [0, 134] on html "Accessibility Screen-Reader Guide, Feedback, and Issue Reporting | New window 0…" at bounding box center [307, 101] width 614 height 282
paste input "Can't Tell (feat. LAUREL)"
click at [517, 172] on button "Search" at bounding box center [524, 177] width 54 height 18
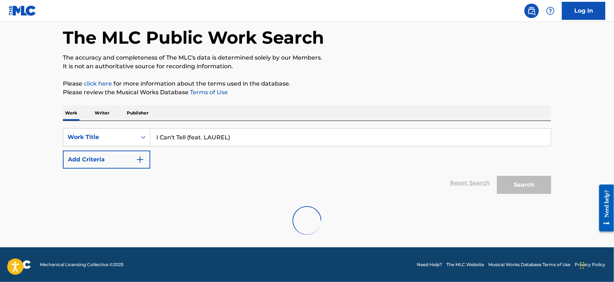
scroll to position [0, 0]
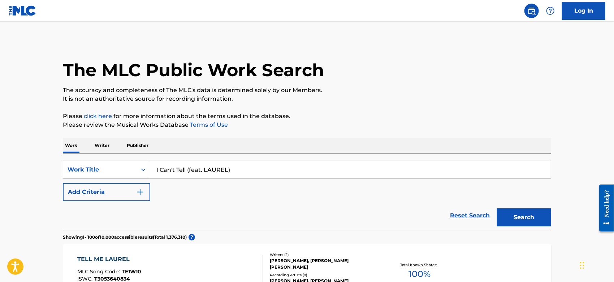
drag, startPoint x: 222, startPoint y: 169, endPoint x: 190, endPoint y: 170, distance: 32.2
click at [190, 170] on input "I Can't Tell (feat. LAUREL)" at bounding box center [350, 169] width 401 height 17
type input "I Can't Tell"
click at [526, 214] on button "Search" at bounding box center [524, 217] width 54 height 18
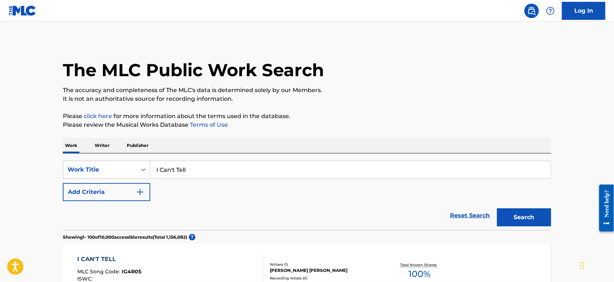
click at [130, 180] on div "SearchWithCriteria05c8eab5-319b-4256-a43c-018c31740ec2 Work Title I Can't Tell …" at bounding box center [307, 181] width 488 height 40
click at [138, 189] on img "Search Form" at bounding box center [140, 192] width 9 height 9
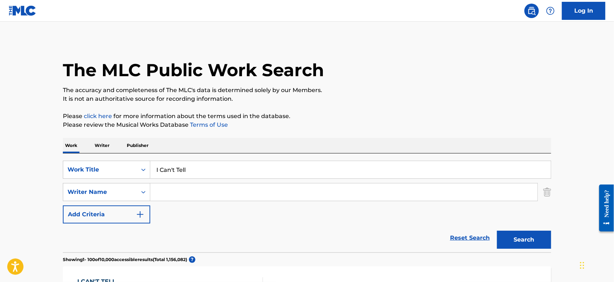
click at [169, 193] on input "Search Form" at bounding box center [343, 192] width 387 height 17
type input "[PERSON_NAME]"
click at [497, 231] on button "Search" at bounding box center [524, 240] width 54 height 18
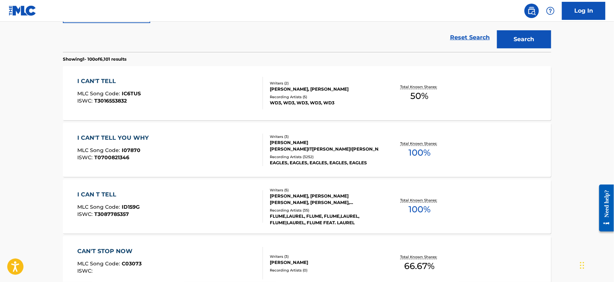
click at [218, 215] on div "I CAN T TELL MLC Song Code : ID159G ISWC : T3087785357" at bounding box center [171, 206] width 186 height 33
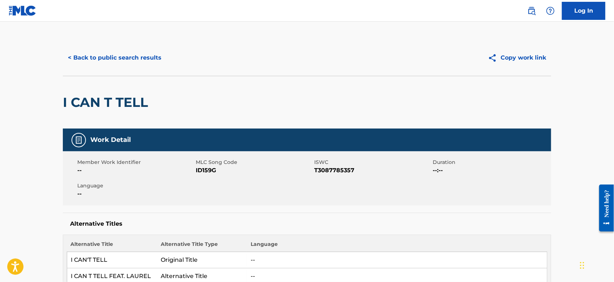
click at [203, 168] on span "ID159G" at bounding box center [254, 170] width 117 height 9
click at [96, 55] on button "< Back to public search results" at bounding box center [115, 58] width 104 height 18
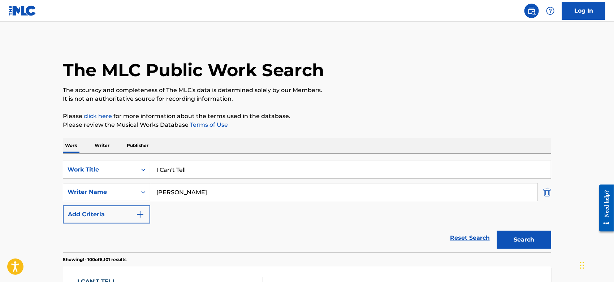
click at [549, 193] on img "Search Form" at bounding box center [547, 192] width 8 height 18
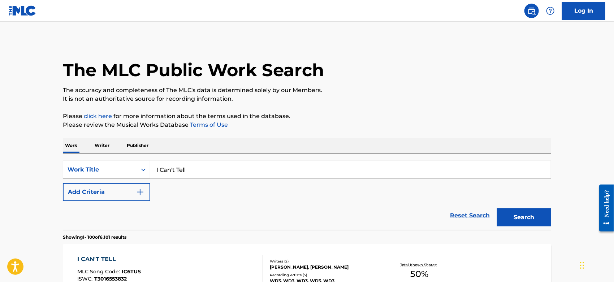
drag, startPoint x: 111, startPoint y: 171, endPoint x: 72, endPoint y: 171, distance: 39.0
click at [73, 171] on div "SearchWithCriteria05c8eab5-319b-4256-a43c-018c31740ec2 Work Title I Can't Tell" at bounding box center [307, 170] width 488 height 18
paste input "Emotional"
type input "Emotional"
click at [113, 194] on button "Add Criteria" at bounding box center [106, 192] width 87 height 18
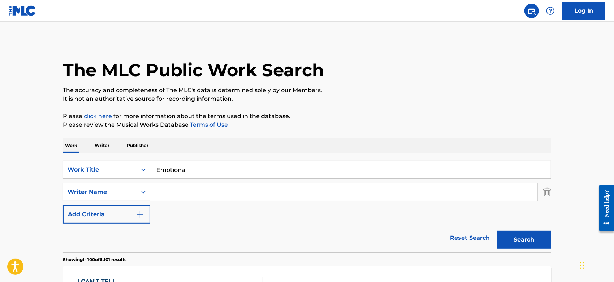
drag, startPoint x: 156, startPoint y: 192, endPoint x: 157, endPoint y: 188, distance: 4.1
click at [157, 190] on input "Search Form" at bounding box center [343, 192] width 387 height 17
type input "koma"
click at [497, 231] on button "Search" at bounding box center [524, 240] width 54 height 18
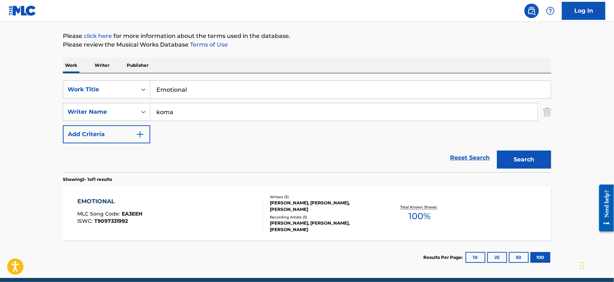
click at [217, 214] on div "EMOTIONAL MLC Song Code : EA3EEH ISWC : T9097331992" at bounding box center [171, 213] width 186 height 33
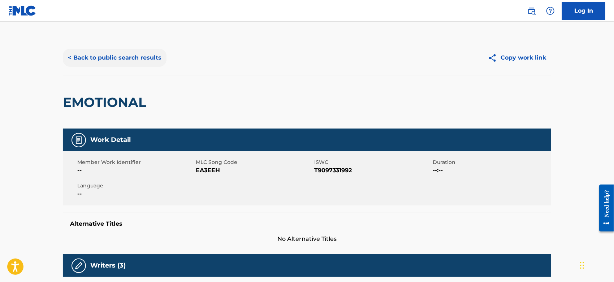
click at [96, 59] on button "< Back to public search results" at bounding box center [115, 58] width 104 height 18
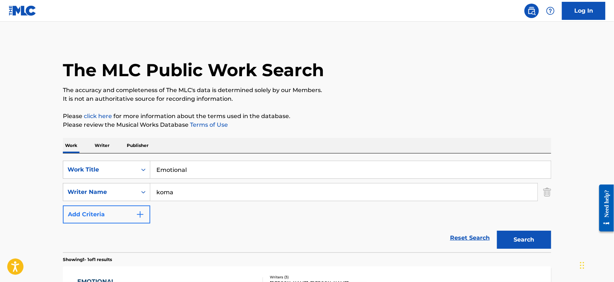
scroll to position [69, 0]
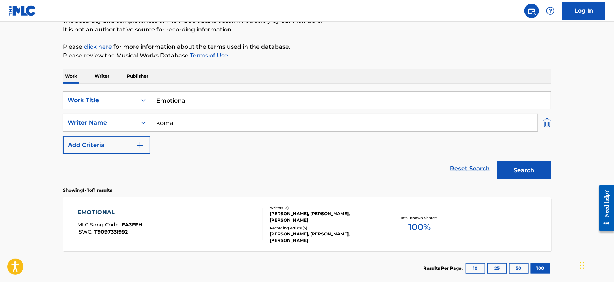
click at [547, 122] on img "Search Form" at bounding box center [547, 123] width 8 height 18
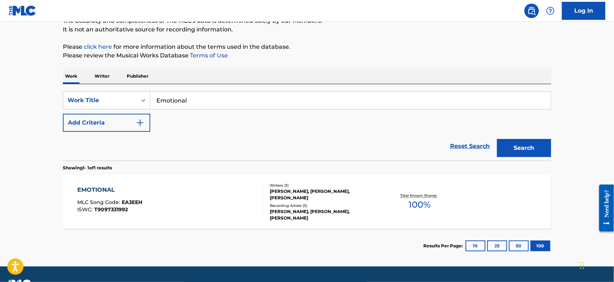
drag, startPoint x: 146, startPoint y: 96, endPoint x: 51, endPoint y: 101, distance: 95.5
click at [86, 98] on div "SearchWithCriteria05c8eab5-319b-4256-a43c-018c31740ec2 Work Title Emotional" at bounding box center [307, 100] width 488 height 18
paste input "20:25"
type input "20:25"
click at [521, 147] on button "Search" at bounding box center [524, 148] width 54 height 18
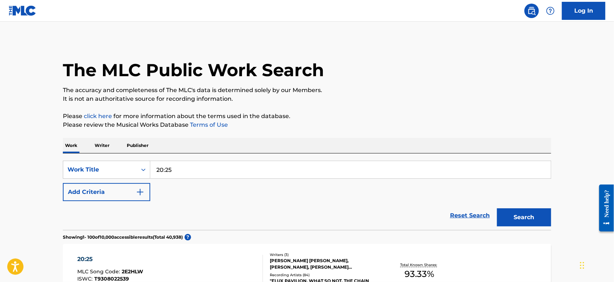
scroll to position [120, 0]
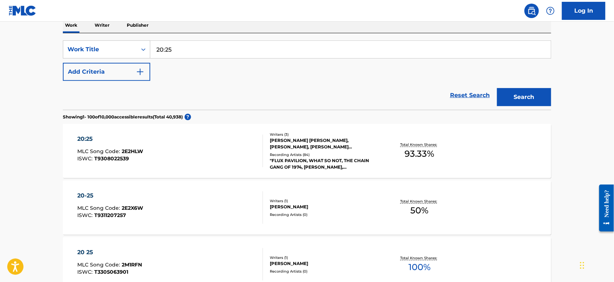
click at [173, 150] on div "20:25 MLC Song Code : 2E2HLW ISWC : T9308022539" at bounding box center [171, 151] width 186 height 33
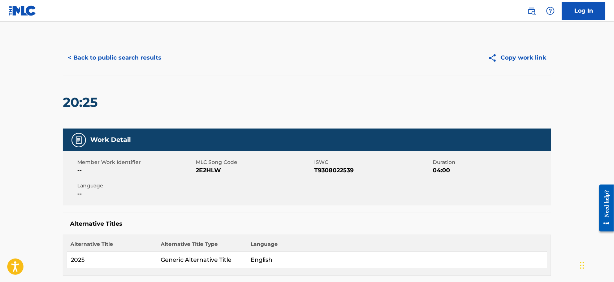
click at [204, 169] on span "2E2HLW" at bounding box center [254, 170] width 117 height 9
click at [78, 61] on button "< Back to public search results" at bounding box center [115, 58] width 104 height 18
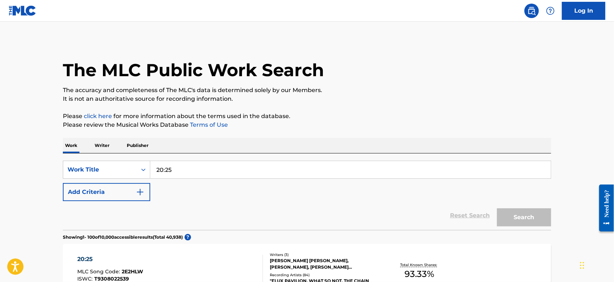
scroll to position [120, 0]
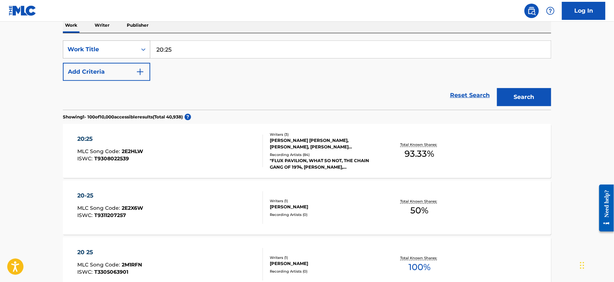
drag, startPoint x: 173, startPoint y: 46, endPoint x: 98, endPoint y: 47, distance: 74.8
click at [98, 47] on div "SearchWithCriteria05c8eab5-319b-4256-a43c-018c31740ec2 Work Title 20:25" at bounding box center [307, 49] width 488 height 18
paste input "Try"
type input "Try"
drag, startPoint x: 523, startPoint y: 98, endPoint x: 471, endPoint y: 92, distance: 52.8
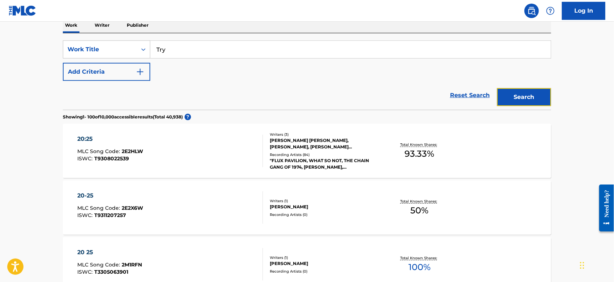
click at [523, 98] on button "Search" at bounding box center [524, 97] width 54 height 18
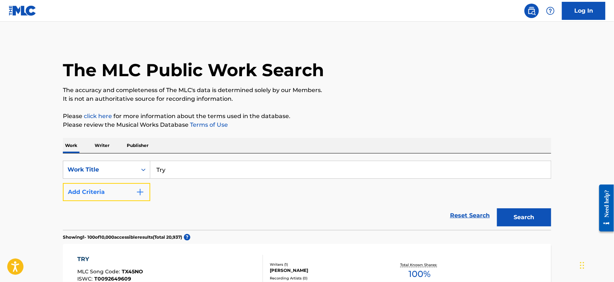
click at [127, 196] on button "Add Criteria" at bounding box center [106, 192] width 87 height 18
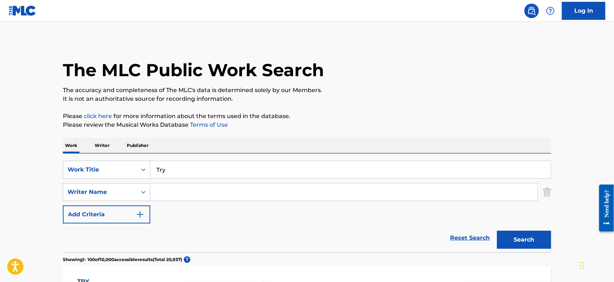
click at [176, 194] on input "Search Form" at bounding box center [343, 192] width 387 height 17
type input "[PERSON_NAME]"
click at [497, 231] on button "Search" at bounding box center [524, 240] width 54 height 18
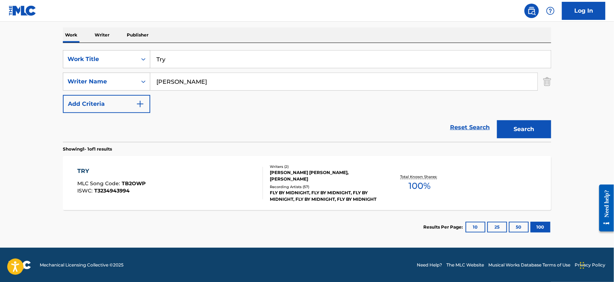
click at [164, 200] on div "TRY MLC Song Code : TB2OWP ISWC : T3234943994 Writers ( 2 ) [PERSON_NAME] [PERS…" at bounding box center [307, 183] width 488 height 54
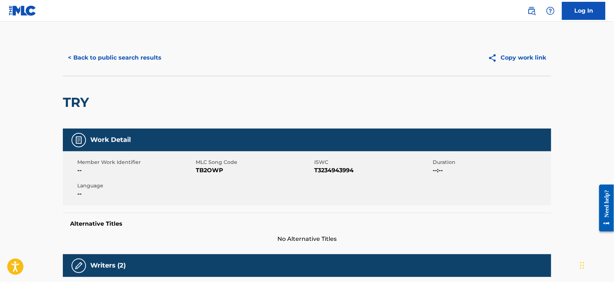
click at [208, 168] on span "TB2OWP" at bounding box center [254, 170] width 117 height 9
click at [114, 60] on button "< Back to public search results" at bounding box center [115, 58] width 104 height 18
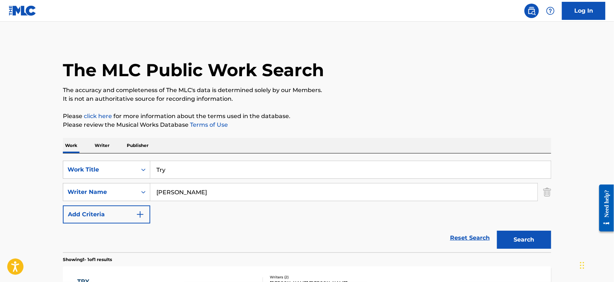
scroll to position [69, 0]
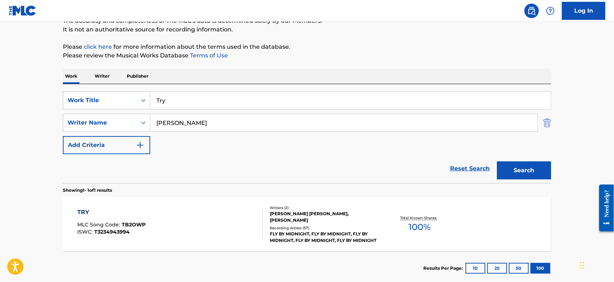
click at [546, 121] on img "Search Form" at bounding box center [547, 123] width 8 height 18
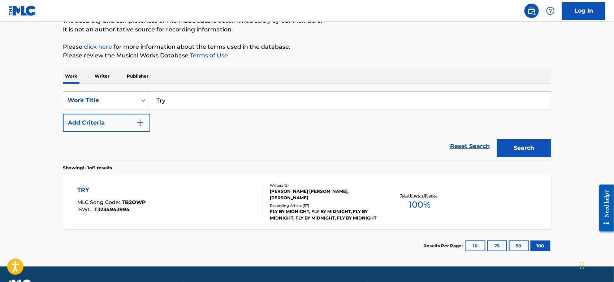
drag, startPoint x: 194, startPoint y: 98, endPoint x: 110, endPoint y: 104, distance: 84.0
click at [110, 104] on div "SearchWithCriteria05c8eab5-319b-4256-a43c-018c31740ec2 Work Title Try" at bounding box center [307, 100] width 488 height 18
paste input "You Look Good to Me"
type input "You Look Good to Me"
click at [529, 148] on button "Search" at bounding box center [524, 148] width 54 height 18
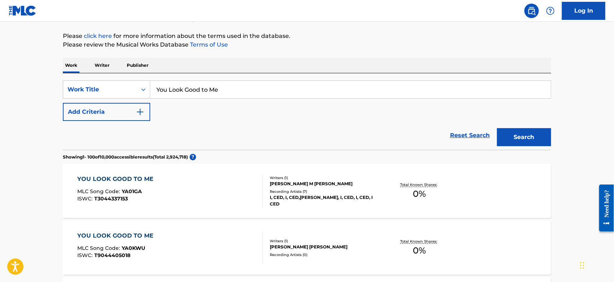
scroll to position [0, 0]
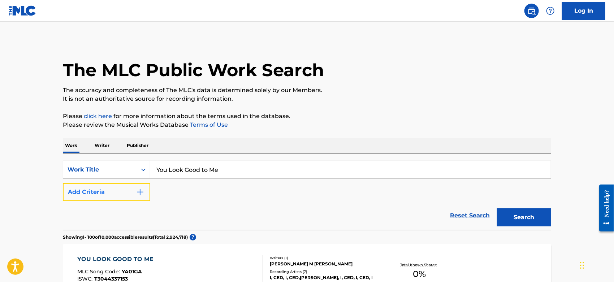
click at [130, 192] on button "Add Criteria" at bounding box center [106, 192] width 87 height 18
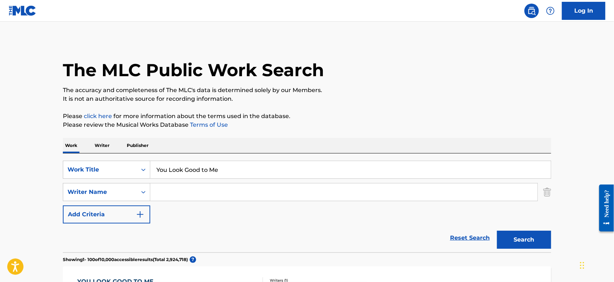
click at [186, 190] on input "Search Form" at bounding box center [343, 192] width 387 height 17
click at [497, 231] on button "Search" at bounding box center [524, 240] width 54 height 18
drag, startPoint x: 191, startPoint y: 193, endPoint x: 35, endPoint y: 193, distance: 156.4
click at [497, 231] on button "Search" at bounding box center [524, 240] width 54 height 18
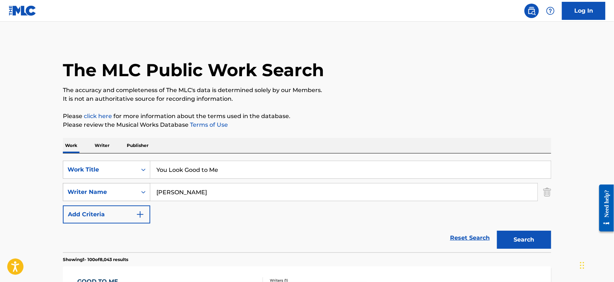
drag, startPoint x: 179, startPoint y: 192, endPoint x: 80, endPoint y: 192, distance: 99.3
click at [80, 192] on div "SearchWithCriteria3c33faa1-0421-4cc0-a3ec-2b53cdc758a8 Writer Name [PERSON_NAME]" at bounding box center [307, 192] width 488 height 18
click at [497, 231] on button "Search" at bounding box center [524, 240] width 54 height 18
drag, startPoint x: 166, startPoint y: 190, endPoint x: 6, endPoint y: 190, distance: 160.0
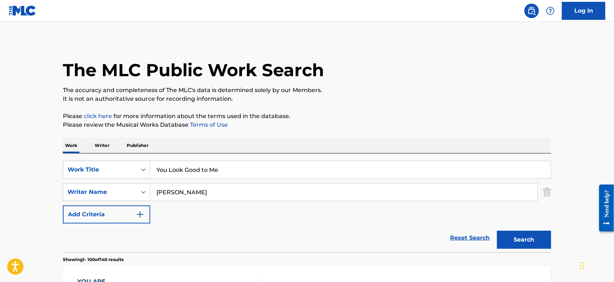
type input "[PERSON_NAME]"
click at [497, 231] on button "Search" at bounding box center [524, 240] width 54 height 18
click at [0, 184] on html "Accessibility Screen-Reader Guide, Feedback, and Issue Reporting | New window 0…" at bounding box center [307, 141] width 614 height 282
paste input "Mor"
type input "More"
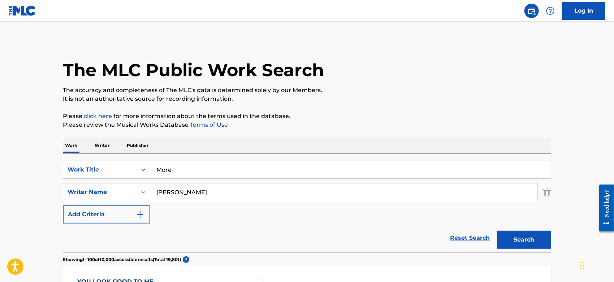
drag, startPoint x: 168, startPoint y: 195, endPoint x: 57, endPoint y: 191, distance: 111.4
click at [91, 194] on div "SearchWithCriteria3c33faa1-0421-4cc0-a3ec-2b53cdc758a8 Writer Name [PERSON_NAME]" at bounding box center [307, 192] width 488 height 18
type input "paak"
click at [497, 231] on button "Search" at bounding box center [524, 240] width 54 height 18
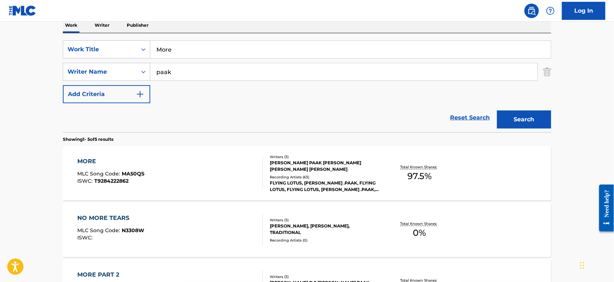
click at [190, 173] on div "MORE MLC Song Code : MA50QS ISWC : T9284222862" at bounding box center [171, 173] width 186 height 33
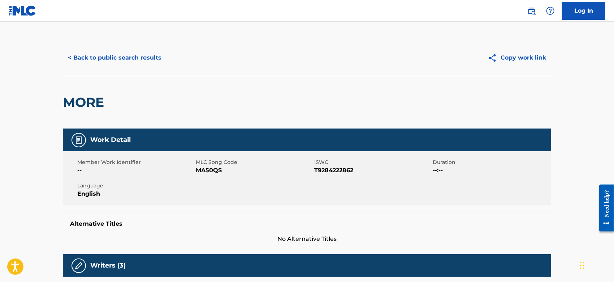
click at [207, 170] on span "MA50QS" at bounding box center [254, 170] width 117 height 9
click at [148, 55] on button "< Back to public search results" at bounding box center [115, 58] width 104 height 18
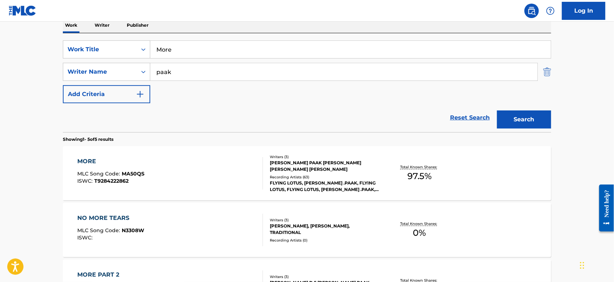
drag, startPoint x: 549, startPoint y: 72, endPoint x: 448, endPoint y: 56, distance: 102.3
click at [548, 70] on img "Search Form" at bounding box center [547, 72] width 8 height 18
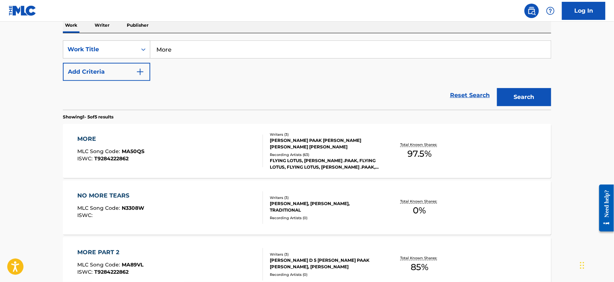
drag, startPoint x: 189, startPoint y: 51, endPoint x: 56, endPoint y: 51, distance: 132.9
click at [56, 51] on div "The MLC Public Work Search The accuracy and completeness of The MLC's data is d…" at bounding box center [307, 179] width 506 height 520
paste input "mmHmm"
type input "MmmHmm"
click at [515, 96] on button "Search" at bounding box center [524, 97] width 54 height 18
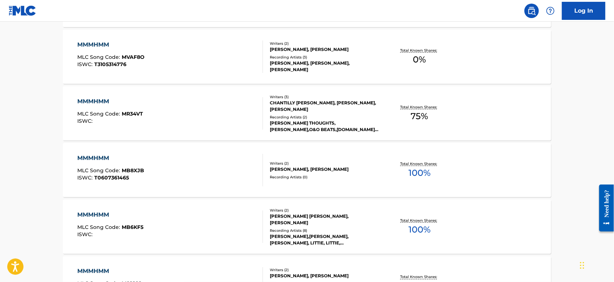
scroll to position [562, 0]
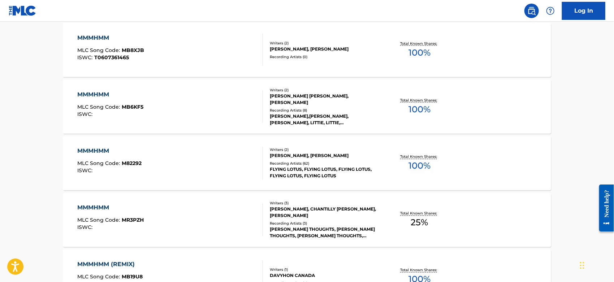
click at [190, 163] on div "MMMHMM MLC Song Code : M82292 ISWC :" at bounding box center [171, 163] width 186 height 33
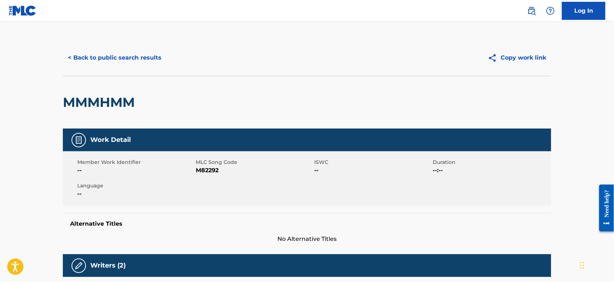
click at [201, 171] on span "M82292" at bounding box center [254, 170] width 117 height 9
click at [70, 59] on button "< Back to public search results" at bounding box center [115, 58] width 104 height 18
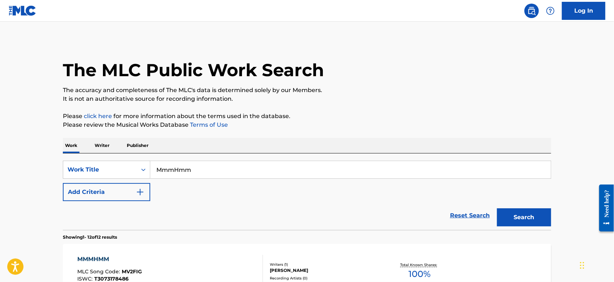
drag, startPoint x: 193, startPoint y: 169, endPoint x: 23, endPoint y: 172, distance: 170.2
paste input "E GUSTAS TANTO"
type input "ME GUSTAS TANTO"
click at [497, 208] on button "Search" at bounding box center [524, 217] width 54 height 18
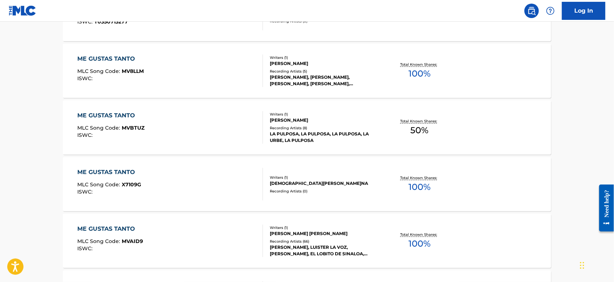
scroll to position [2850, 0]
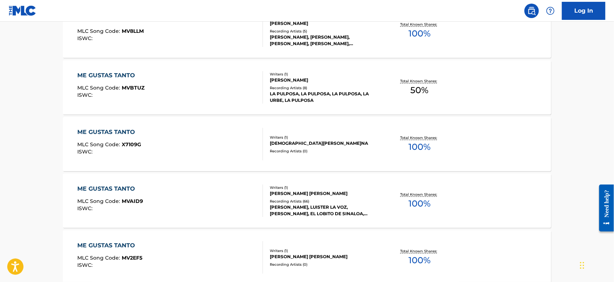
click at [200, 209] on div "ME GUSTAS TANTO MLC Song Code : MVAID9 ISWC :" at bounding box center [171, 201] width 186 height 33
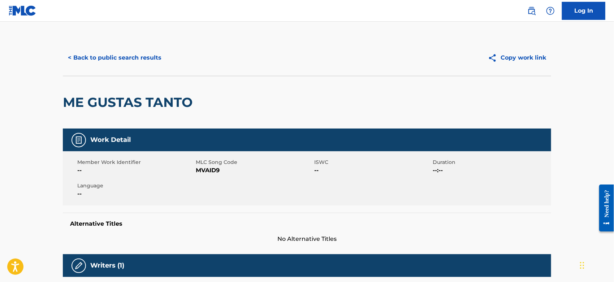
click at [212, 170] on span "MVAID9" at bounding box center [254, 170] width 117 height 9
click at [150, 52] on button "< Back to public search results" at bounding box center [115, 58] width 104 height 18
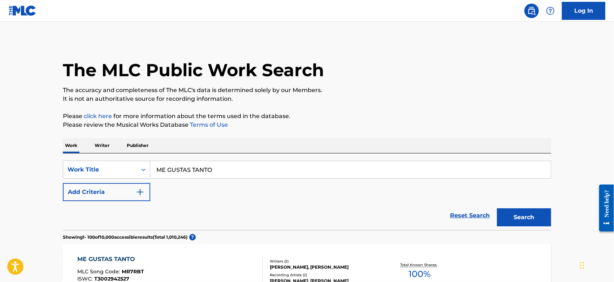
drag, startPoint x: 221, startPoint y: 171, endPoint x: 15, endPoint y: 174, distance: 206.3
paste input "THE WHOOP WAY"
type input "THE WHOOP WAY"
click at [522, 212] on button "Search" at bounding box center [524, 217] width 54 height 18
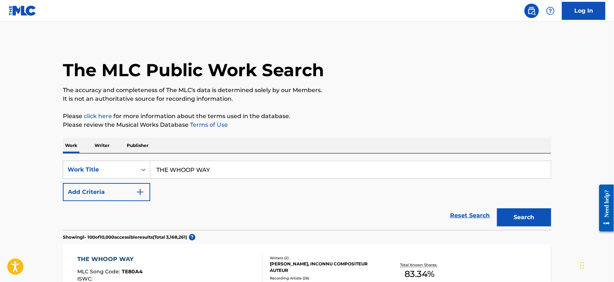
scroll to position [120, 0]
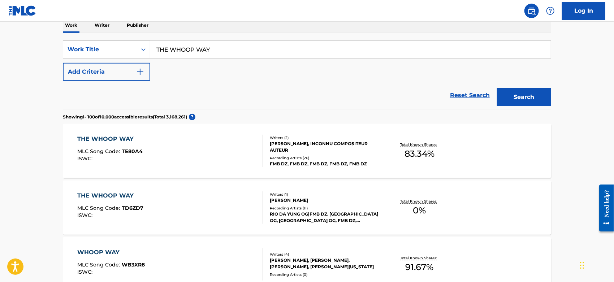
click at [207, 146] on div "THE WHOOP WAY MLC Song Code : TE80A4 ISWC :" at bounding box center [171, 151] width 186 height 33
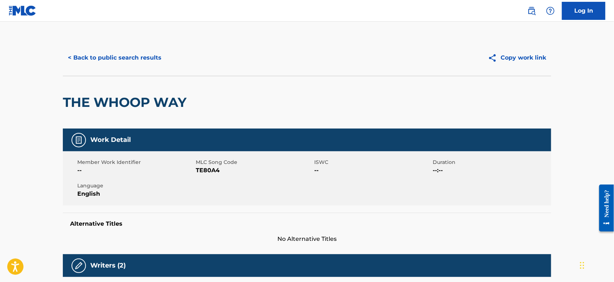
click at [200, 169] on span "TE80A4" at bounding box center [254, 170] width 117 height 9
click at [137, 61] on button "< Back to public search results" at bounding box center [115, 58] width 104 height 18
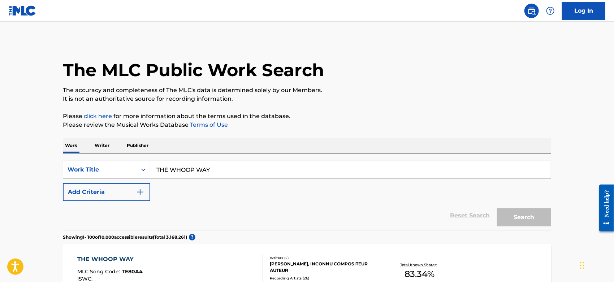
scroll to position [120, 0]
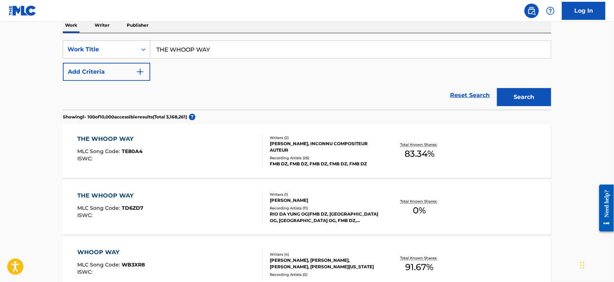
drag, startPoint x: 210, startPoint y: 48, endPoint x: -25, endPoint y: 48, distance: 234.5
click at [0, 48] on html "Accessibility Screen-Reader Guide, Feedback, and Issue Reporting | New window 0…" at bounding box center [307, 21] width 614 height 282
paste input "[PERSON_NAME] HIPPIE [PERSON_NAME]"
click at [530, 96] on button "Search" at bounding box center [524, 97] width 54 height 18
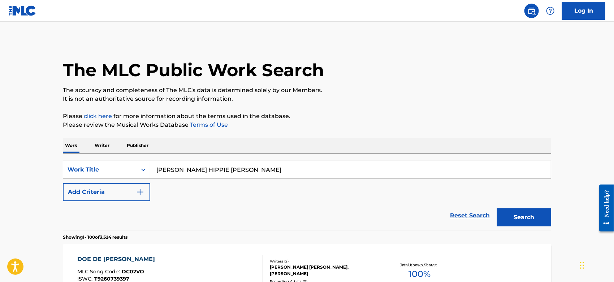
scroll to position [80, 0]
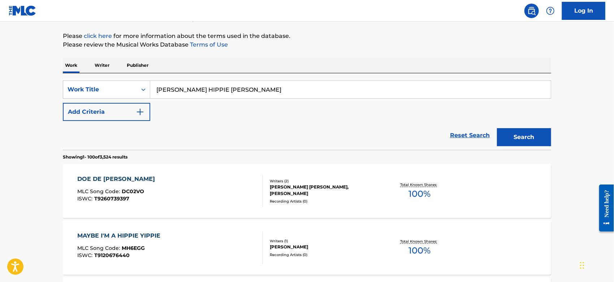
drag, startPoint x: 203, startPoint y: 89, endPoint x: 24, endPoint y: 92, distance: 178.8
paste input "Stay Awhile (ft. [PERSON_NAME])"
drag, startPoint x: 237, startPoint y: 88, endPoint x: 194, endPoint y: 90, distance: 43.4
click at [194, 90] on input "Stay Awhile (ft. [PERSON_NAME])" at bounding box center [350, 89] width 401 height 17
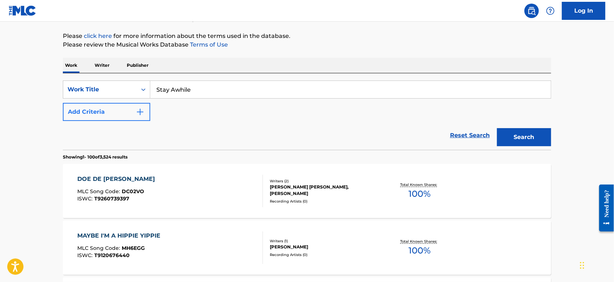
type input "Stay Awhile"
click at [126, 117] on button "Add Criteria" at bounding box center [106, 112] width 87 height 18
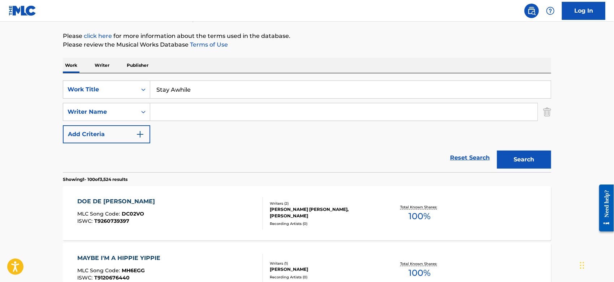
click at [176, 113] on input "Search Form" at bounding box center [343, 111] width 387 height 17
click at [533, 158] on button "Search" at bounding box center [524, 160] width 54 height 18
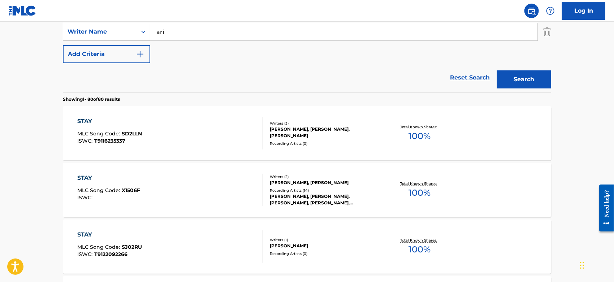
scroll to position [0, 0]
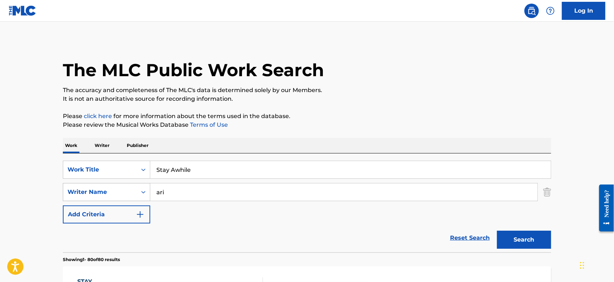
drag, startPoint x: 169, startPoint y: 191, endPoint x: 128, endPoint y: 193, distance: 41.6
click at [128, 193] on div "SearchWithCriteria3c33faa1-0421-4cc0-a3ec-2b53cdc758a8 Writer Name [PERSON_NAME]" at bounding box center [307, 192] width 488 height 18
type input "lenox"
click at [497, 231] on button "Search" at bounding box center [524, 240] width 54 height 18
